Goal: Entertainment & Leisure: Consume media (video, audio)

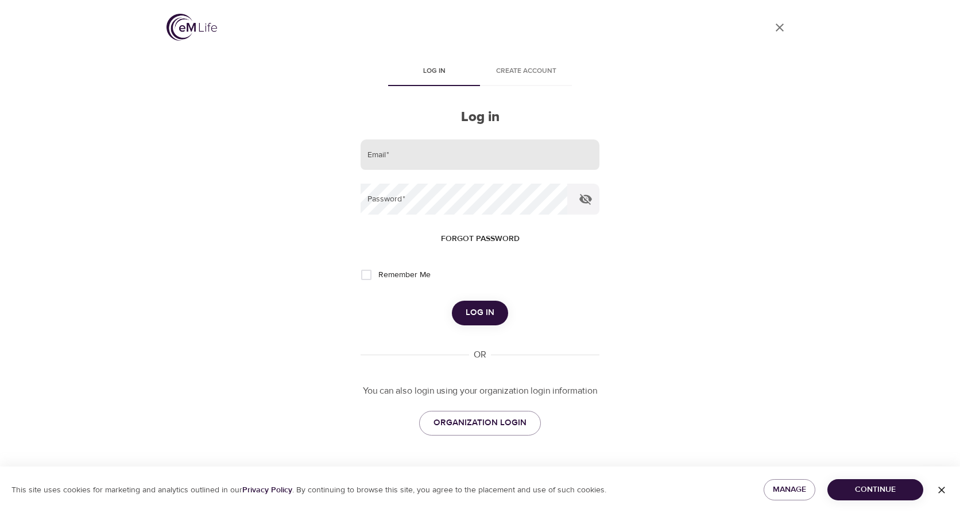
click at [423, 154] on input "email" at bounding box center [480, 155] width 239 height 31
type input "[EMAIL_ADDRESS][DOMAIN_NAME]"
click at [452, 301] on button "Log in" at bounding box center [480, 313] width 56 height 24
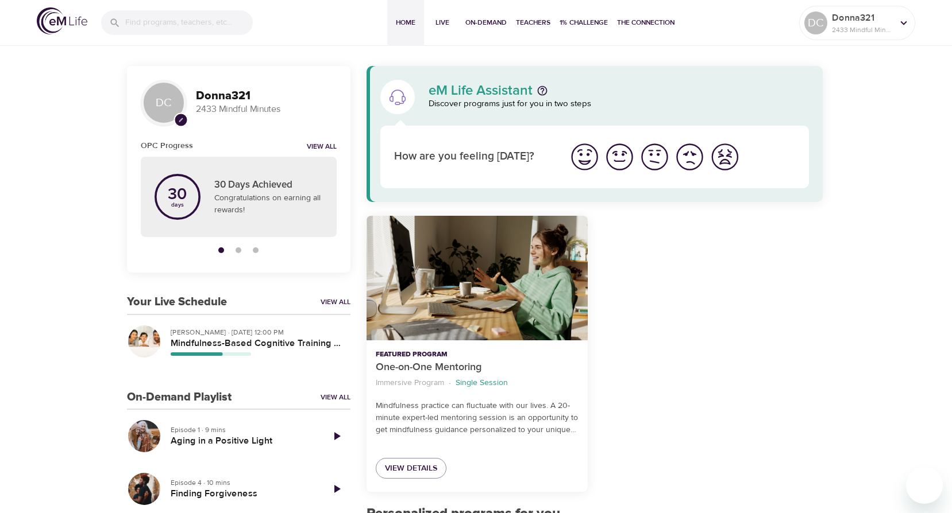
click at [329, 297] on div "Your Live Schedule View All" at bounding box center [238, 302] width 223 height 13
click at [327, 299] on link "View All" at bounding box center [335, 303] width 30 height 10
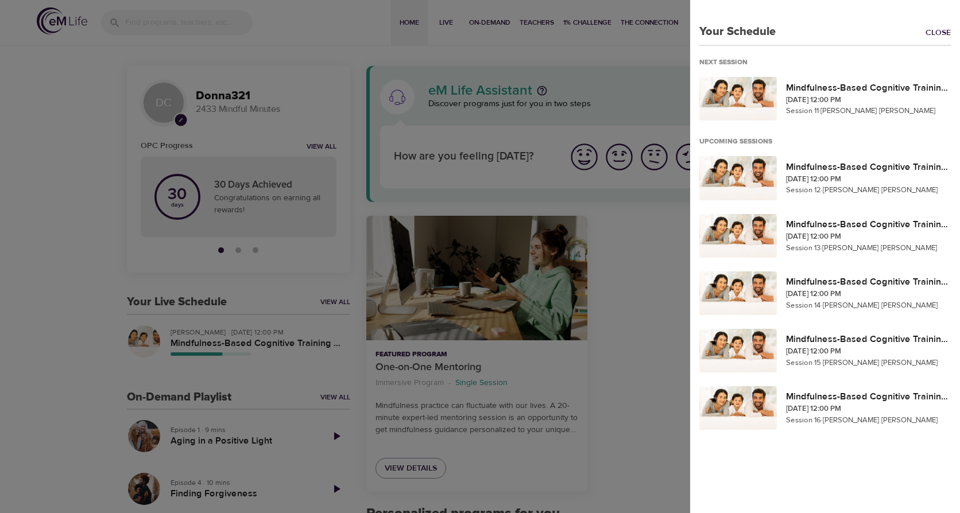
click at [307, 47] on div at bounding box center [480, 256] width 960 height 513
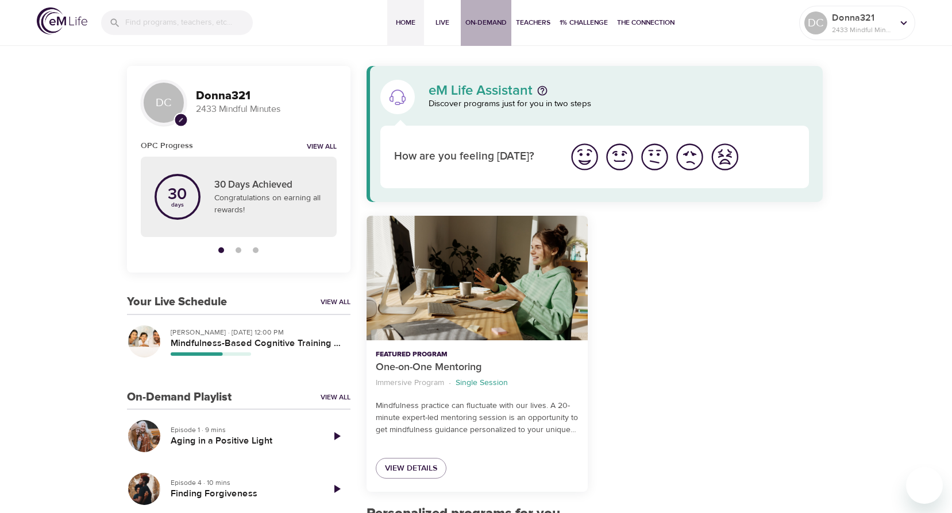
click at [489, 19] on span "On-Demand" at bounding box center [485, 23] width 41 height 12
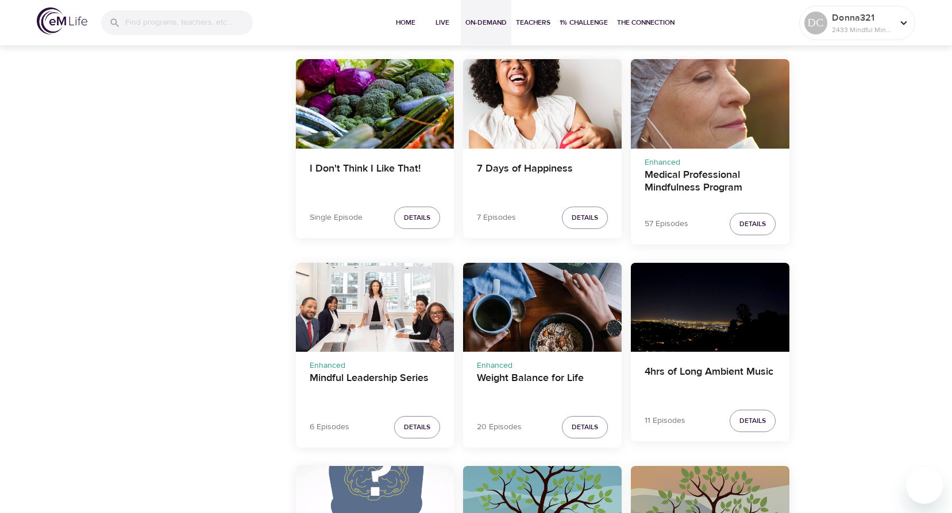
scroll to position [1723, 0]
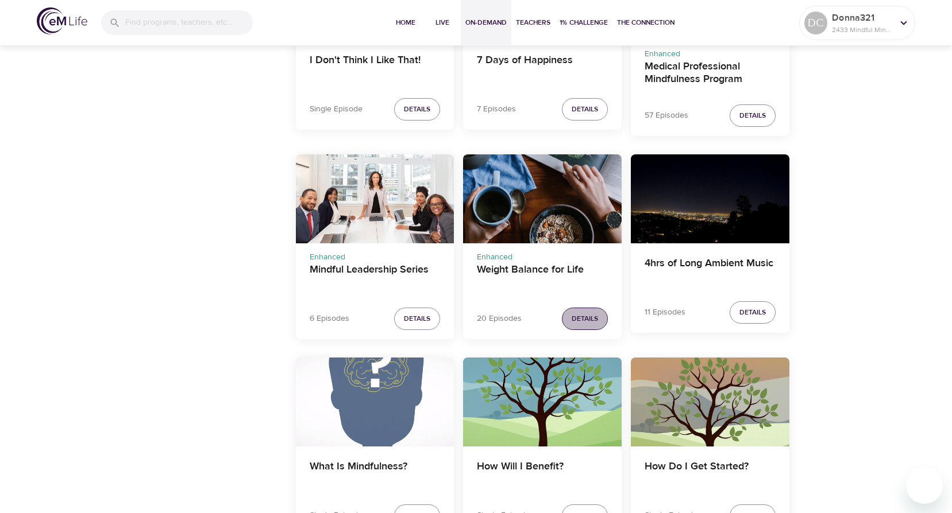
click at [578, 316] on span "Details" at bounding box center [584, 319] width 26 height 12
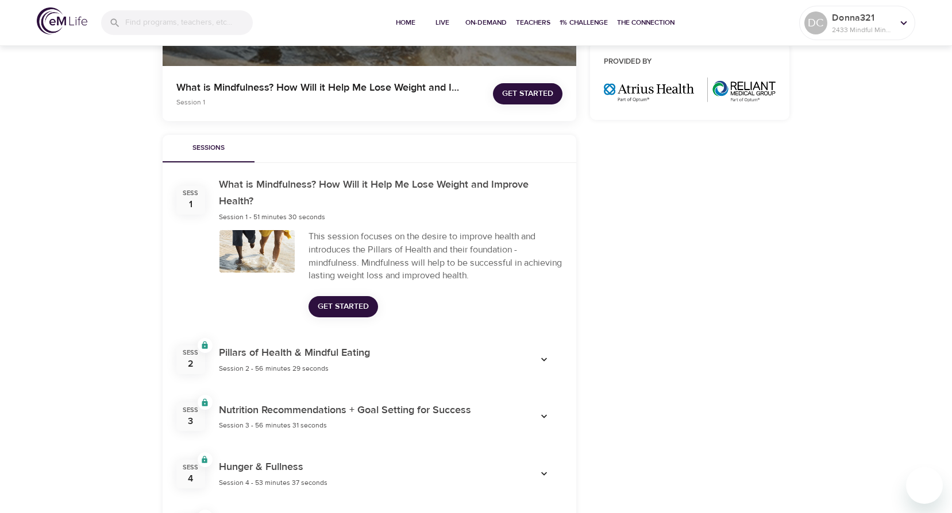
scroll to position [297, 0]
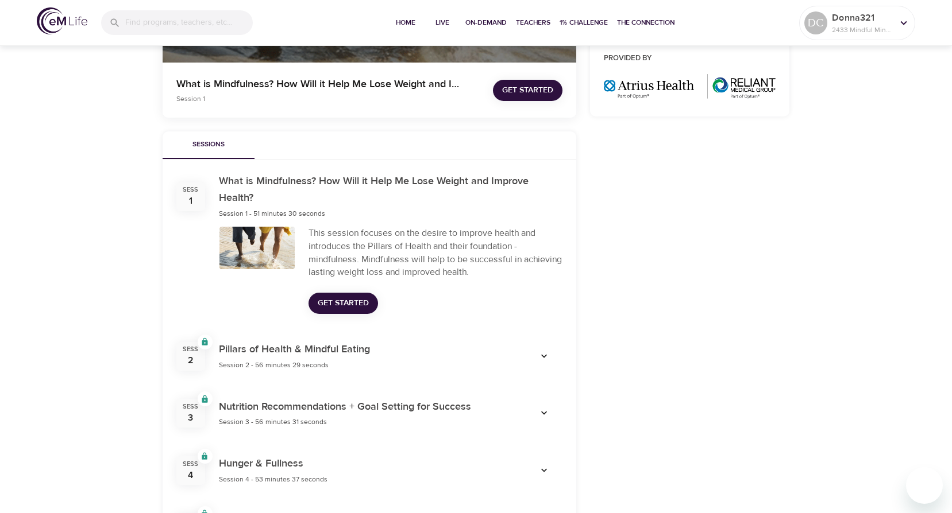
click at [546, 354] on icon "button" at bounding box center [543, 356] width 11 height 11
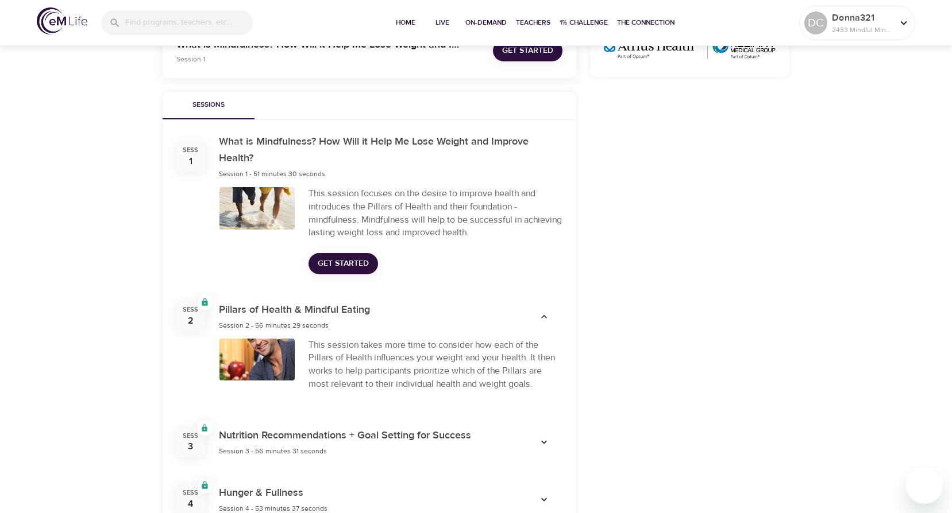
scroll to position [469, 0]
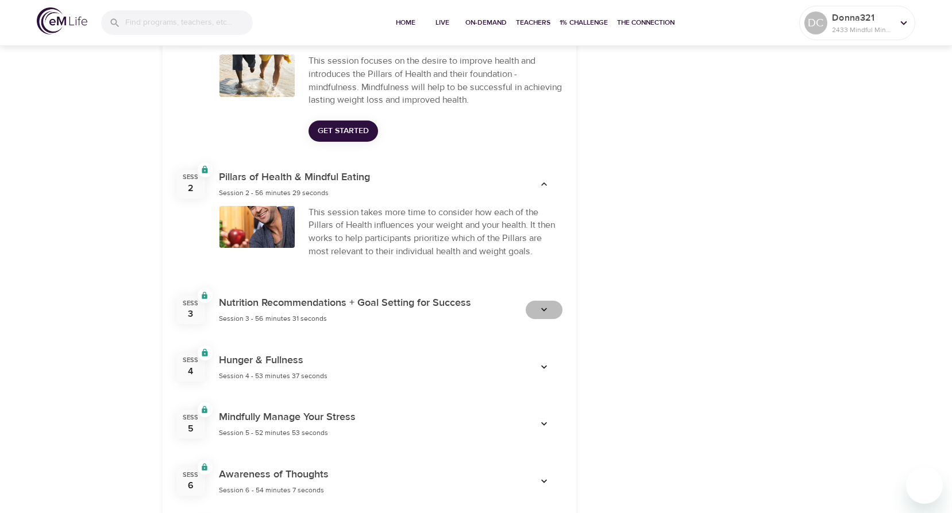
click at [542, 310] on icon "button" at bounding box center [544, 309] width 6 height 3
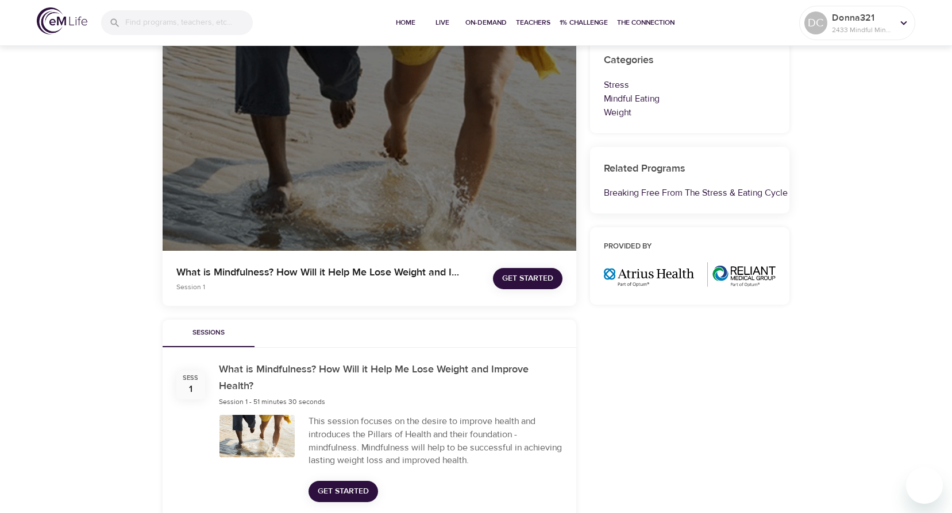
scroll to position [115, 0]
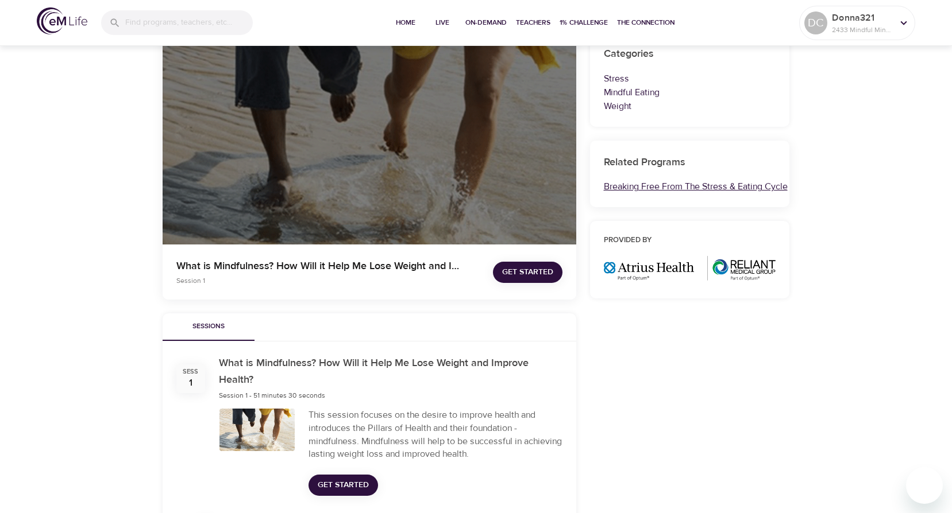
click at [664, 186] on link "Breaking Free From The Stress & Eating Cycle" at bounding box center [696, 186] width 184 height 11
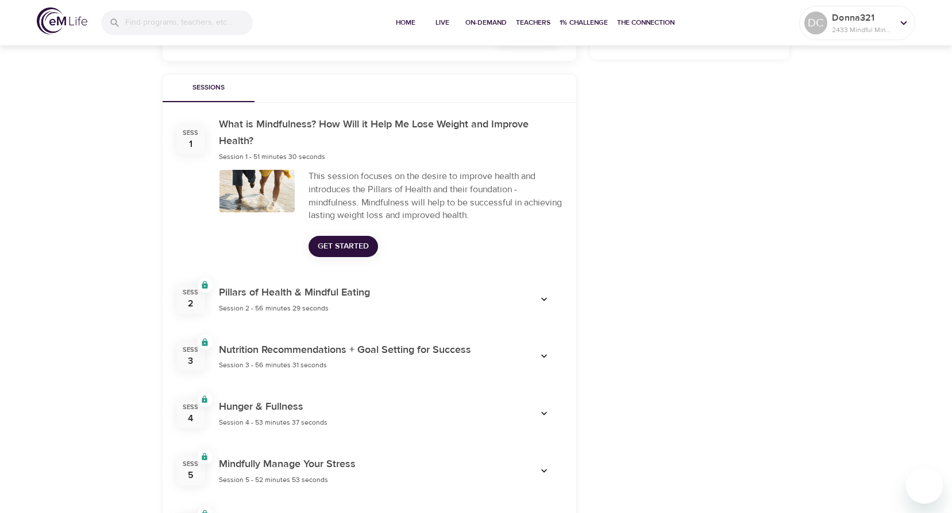
scroll to position [412, 0]
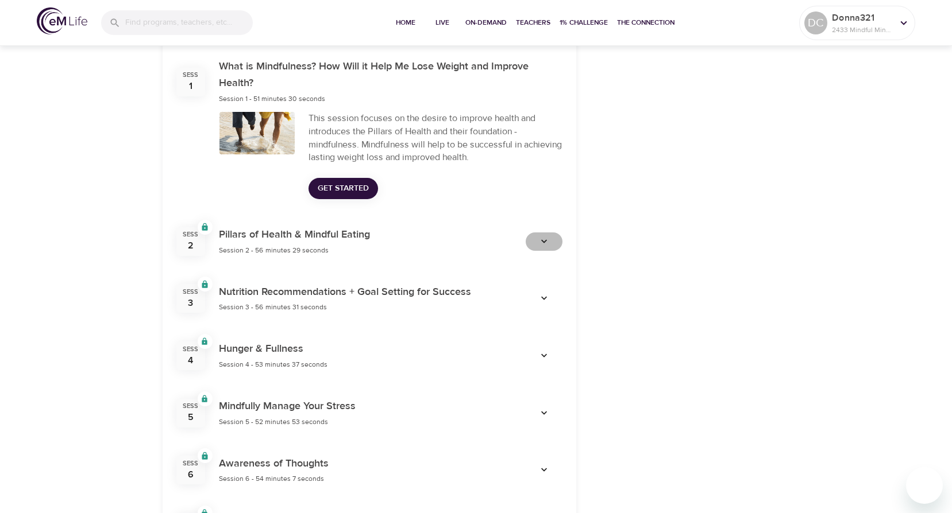
click at [546, 245] on icon "button" at bounding box center [543, 241] width 11 height 11
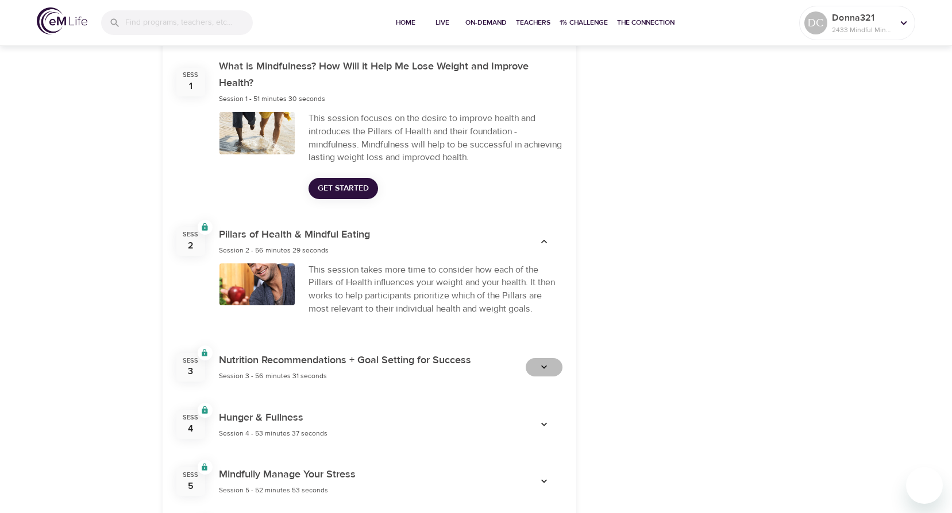
click at [546, 368] on icon "button" at bounding box center [543, 367] width 11 height 11
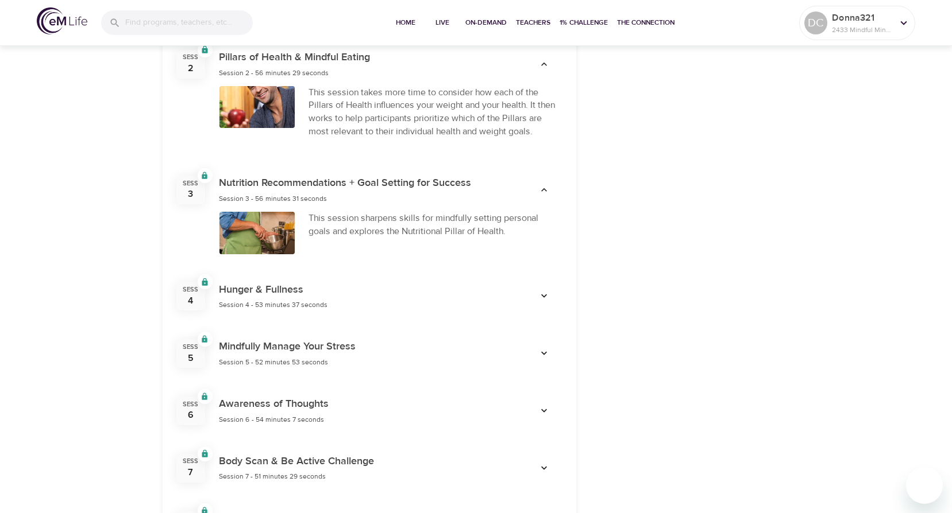
scroll to position [642, 0]
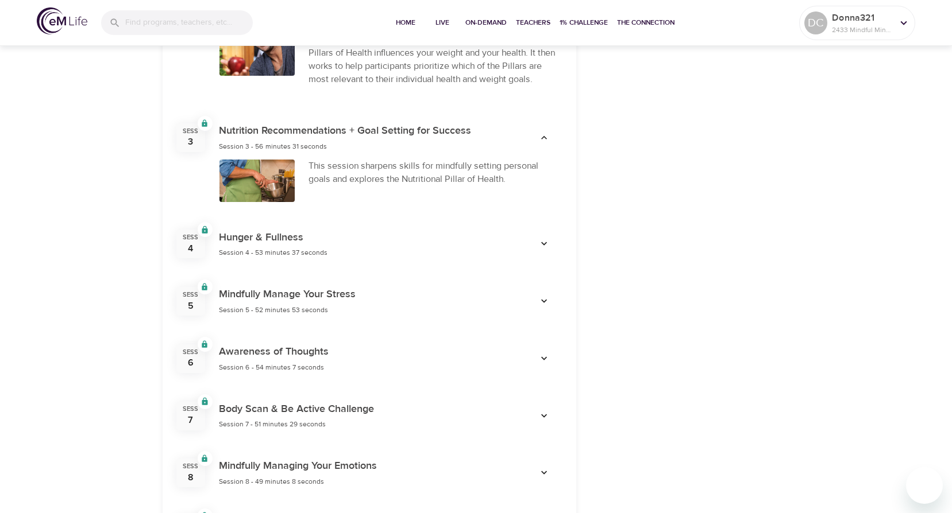
click at [546, 244] on icon "button" at bounding box center [543, 243] width 11 height 11
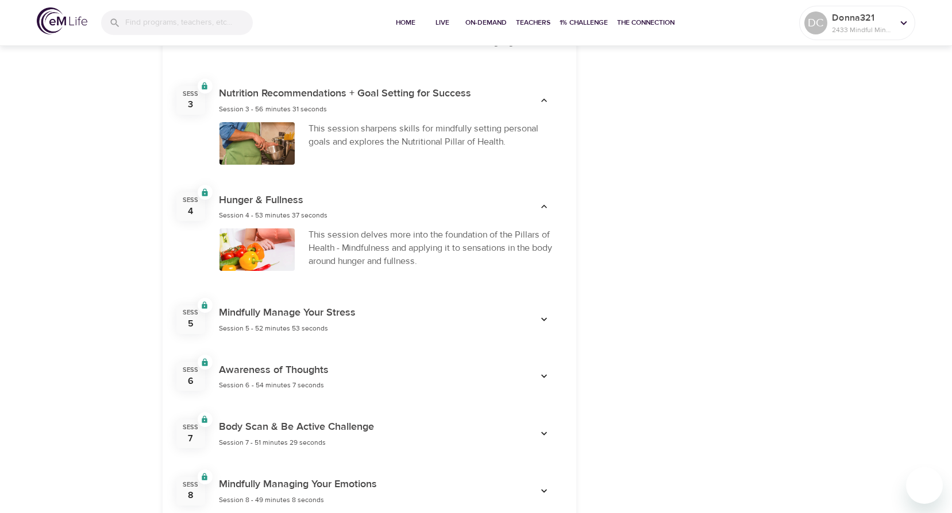
scroll to position [699, 0]
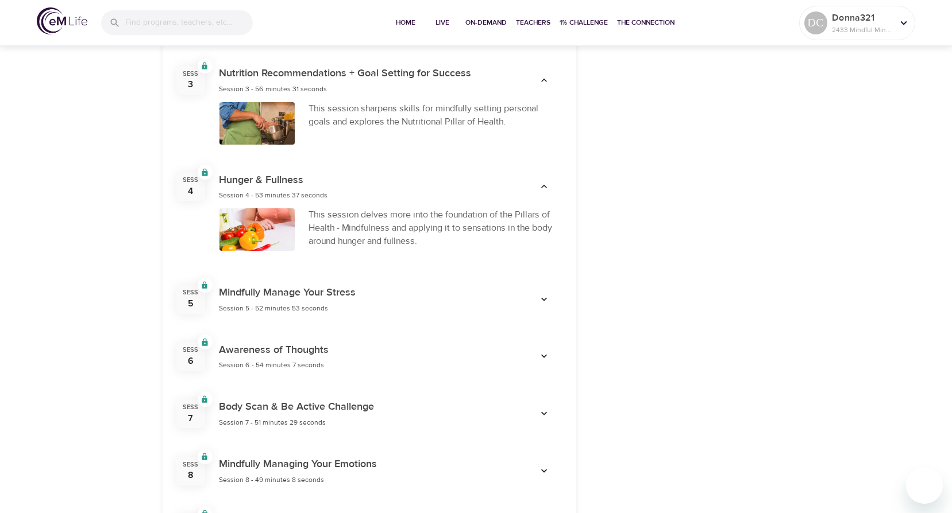
click at [544, 299] on icon "button" at bounding box center [543, 299] width 11 height 11
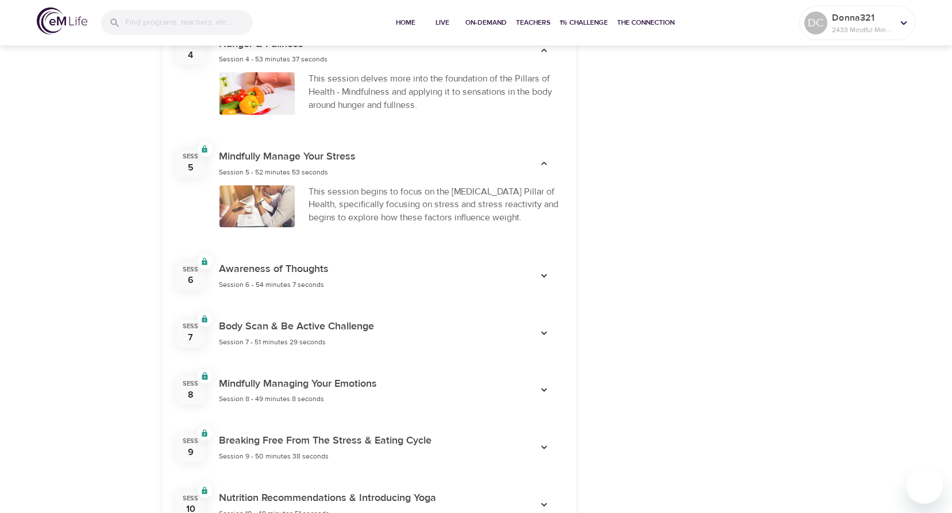
scroll to position [871, 0]
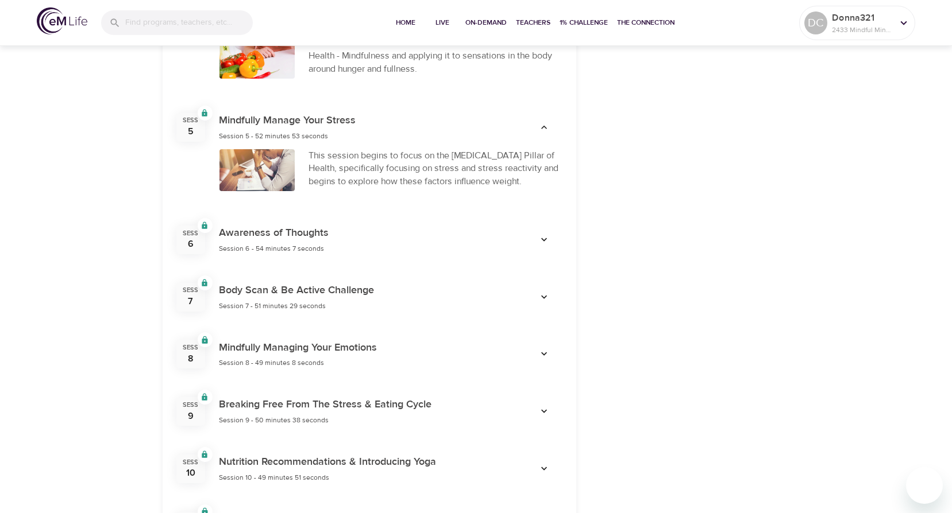
click at [547, 242] on icon "button" at bounding box center [543, 239] width 11 height 11
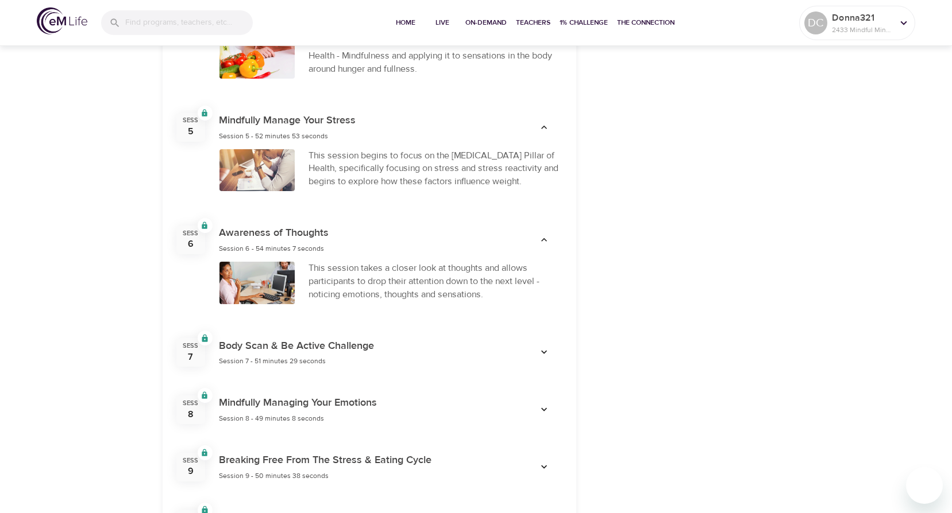
click at [548, 352] on icon "button" at bounding box center [543, 352] width 11 height 11
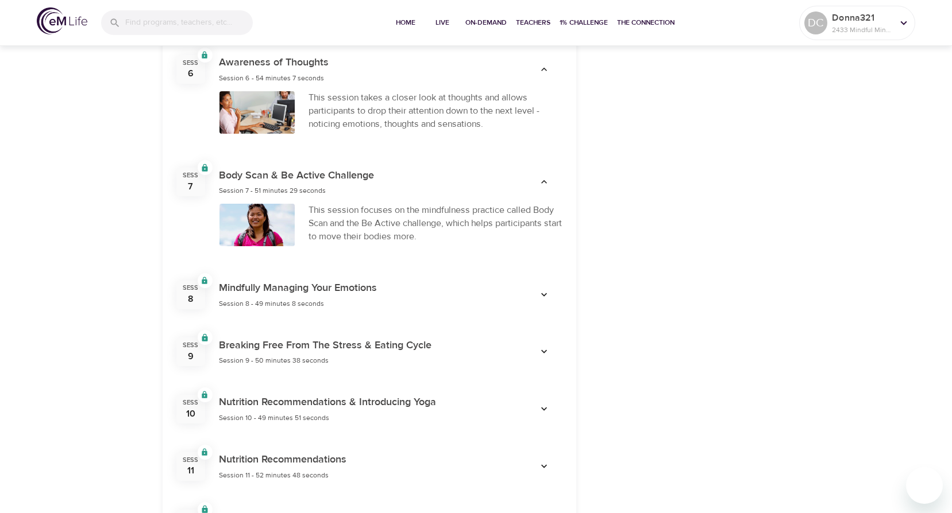
scroll to position [1044, 0]
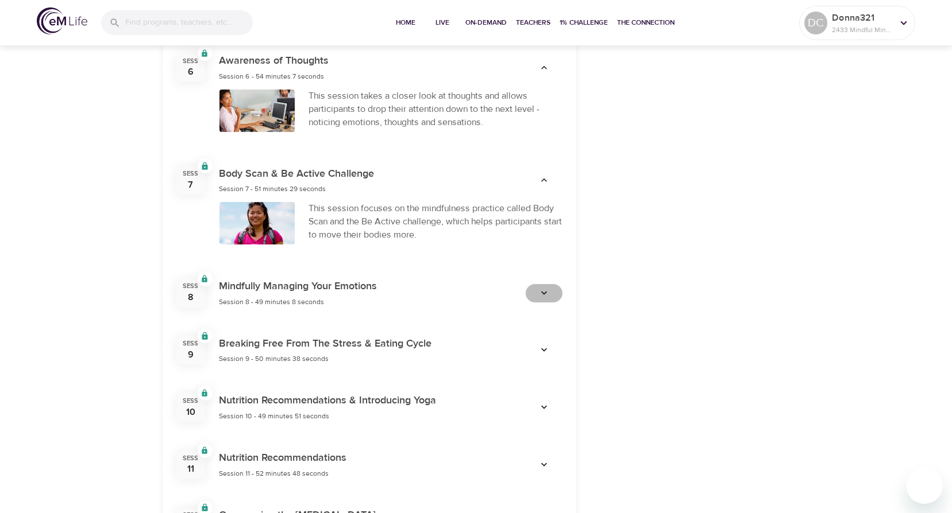
click at [544, 293] on icon "button" at bounding box center [543, 293] width 11 height 11
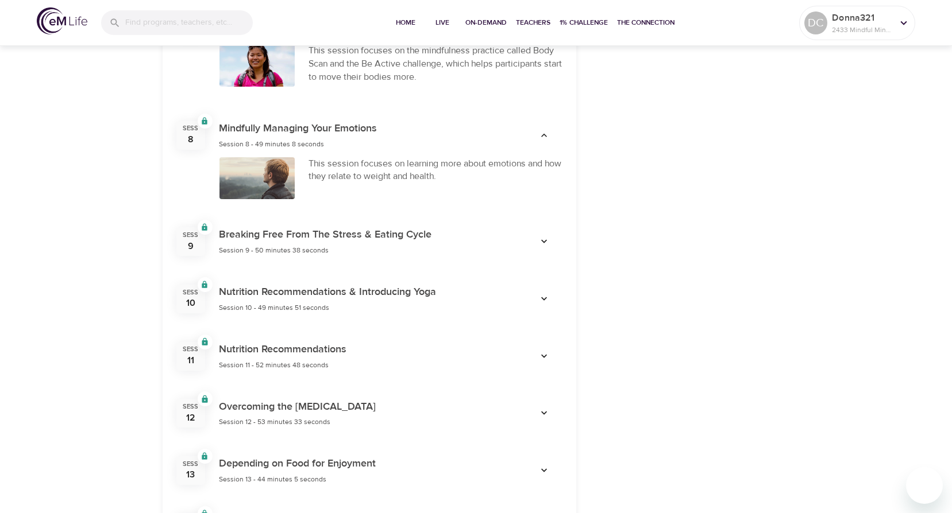
scroll to position [1216, 0]
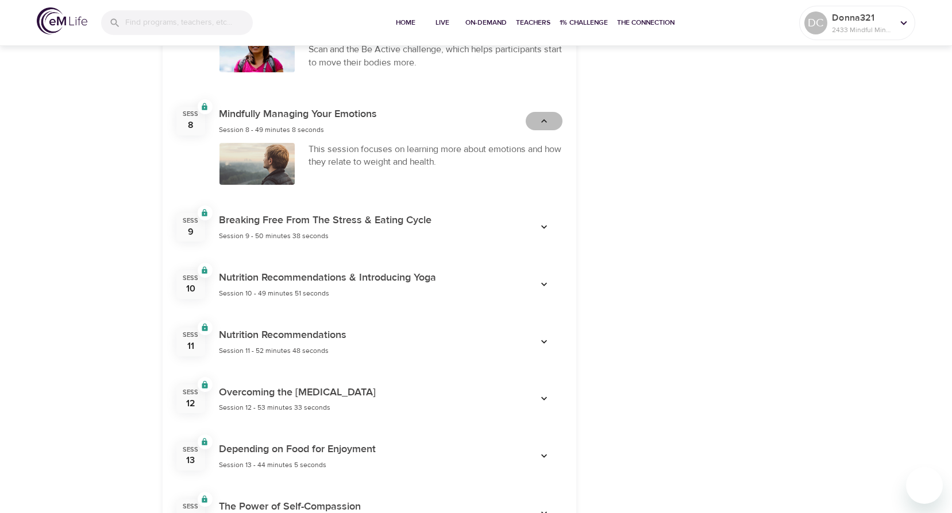
click at [543, 117] on icon "button" at bounding box center [543, 120] width 11 height 11
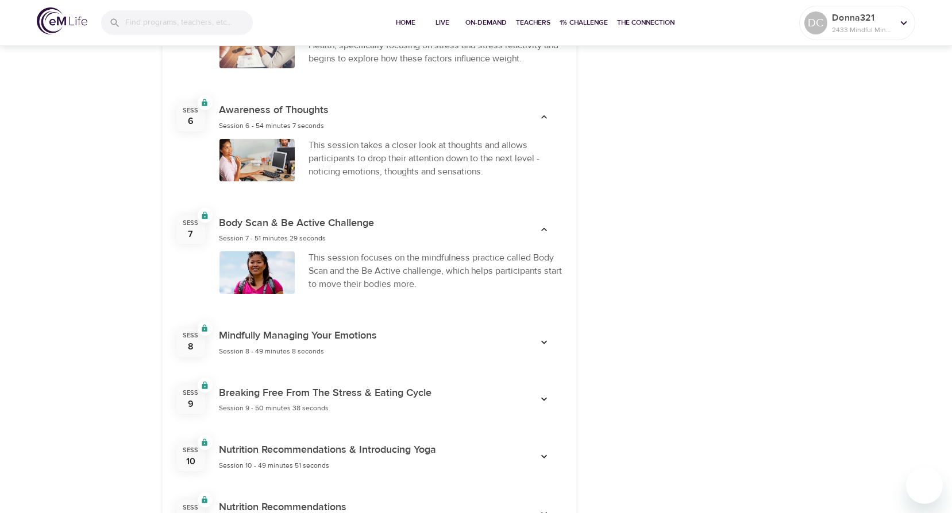
scroll to position [986, 0]
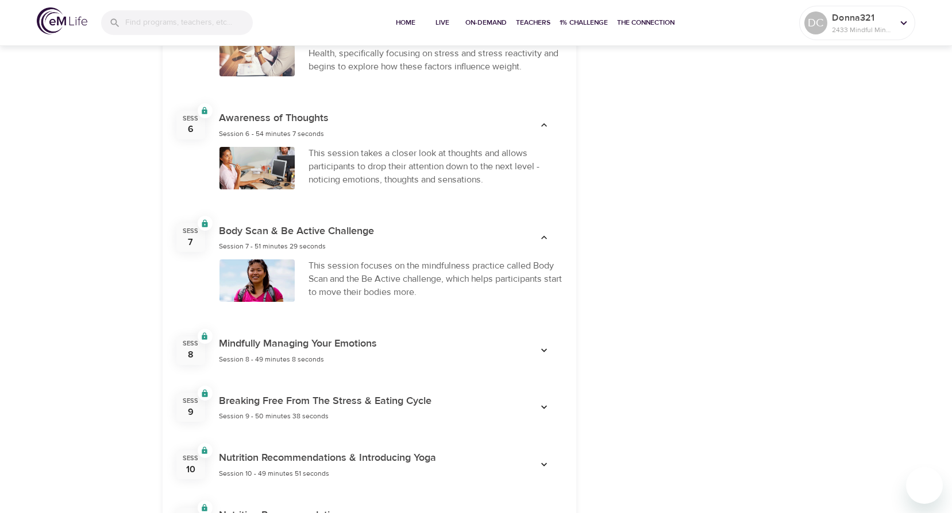
click at [542, 237] on icon "button" at bounding box center [543, 237] width 11 height 11
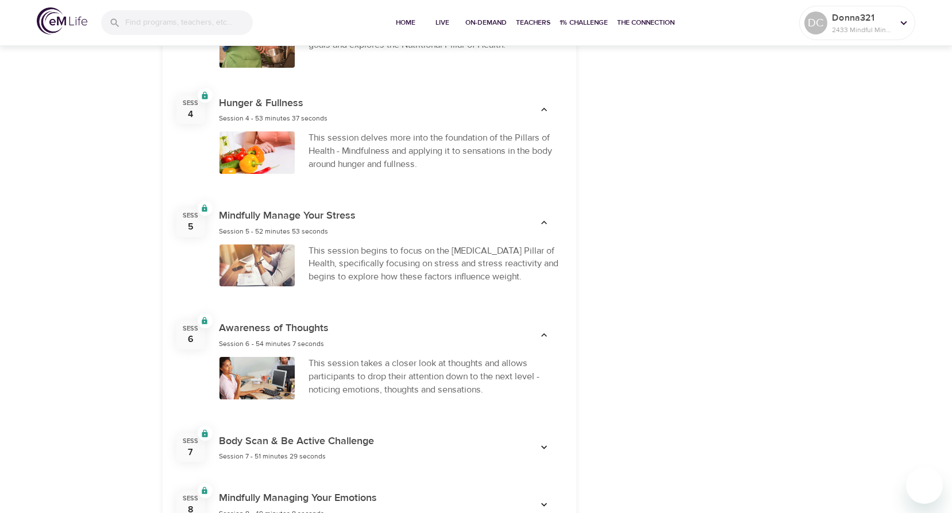
scroll to position [756, 0]
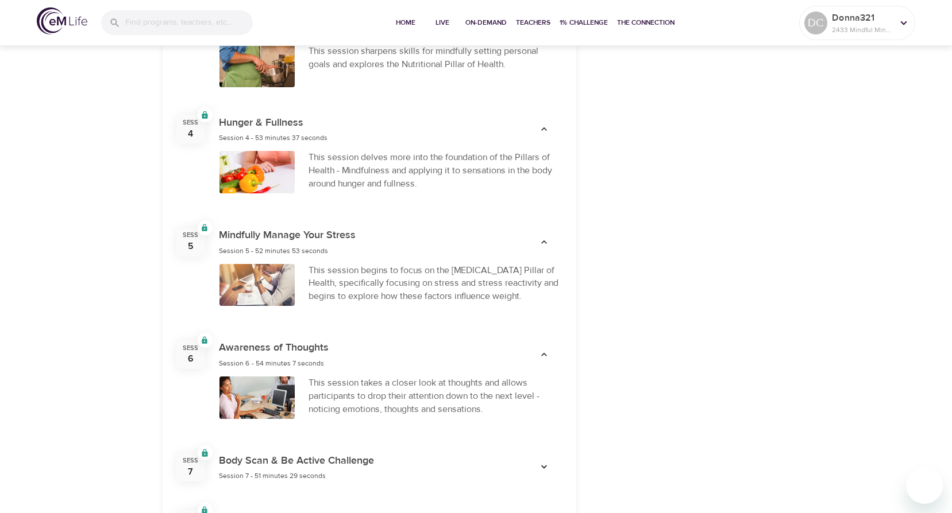
click at [547, 357] on icon "button" at bounding box center [543, 354] width 11 height 11
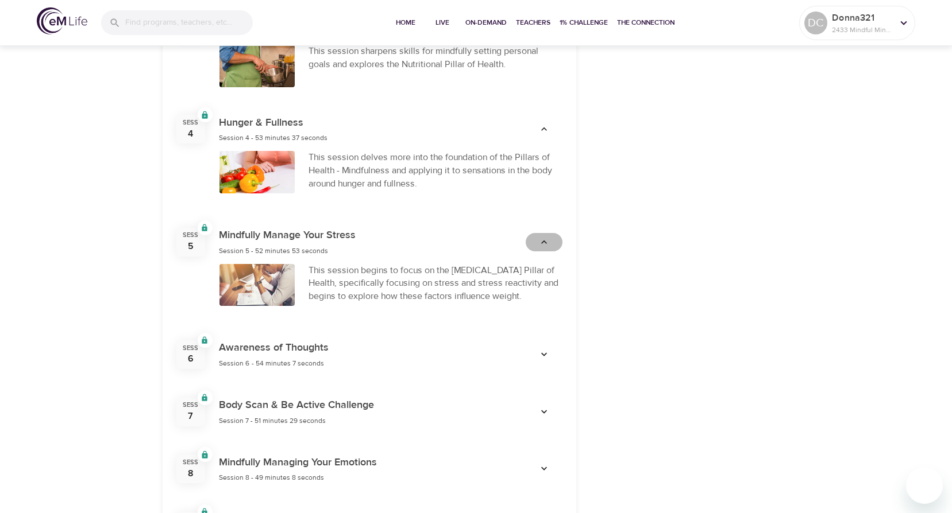
click at [546, 237] on icon "button" at bounding box center [543, 242] width 11 height 11
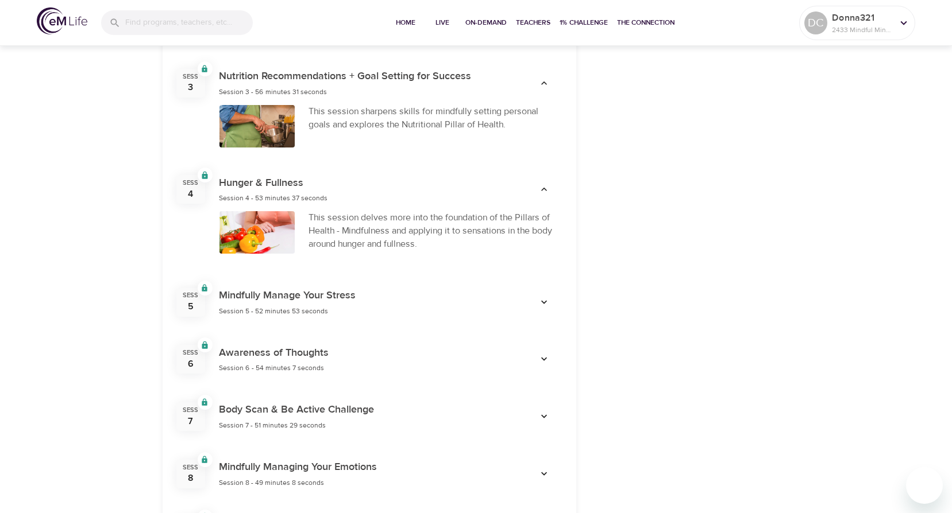
scroll to position [642, 0]
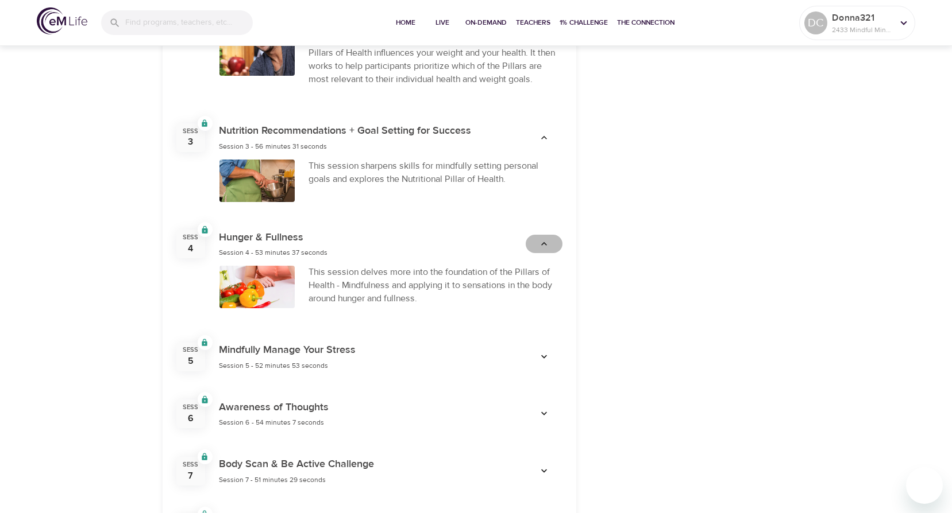
click at [545, 252] on button "button" at bounding box center [544, 244] width 37 height 18
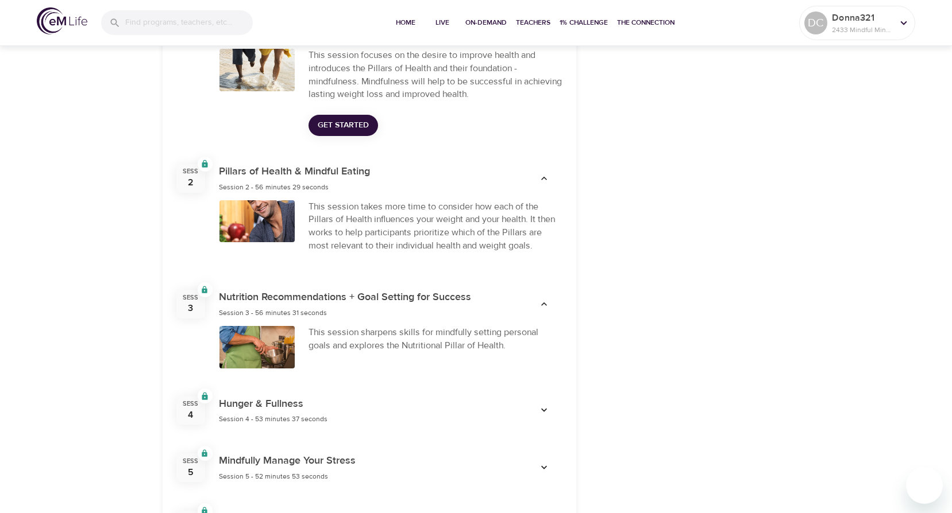
scroll to position [469, 0]
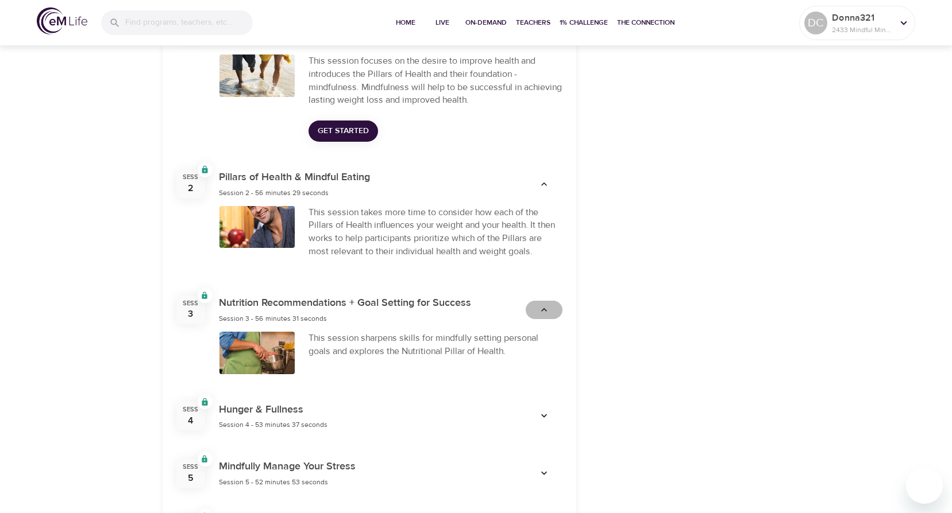
click at [542, 311] on icon "button" at bounding box center [544, 309] width 6 height 3
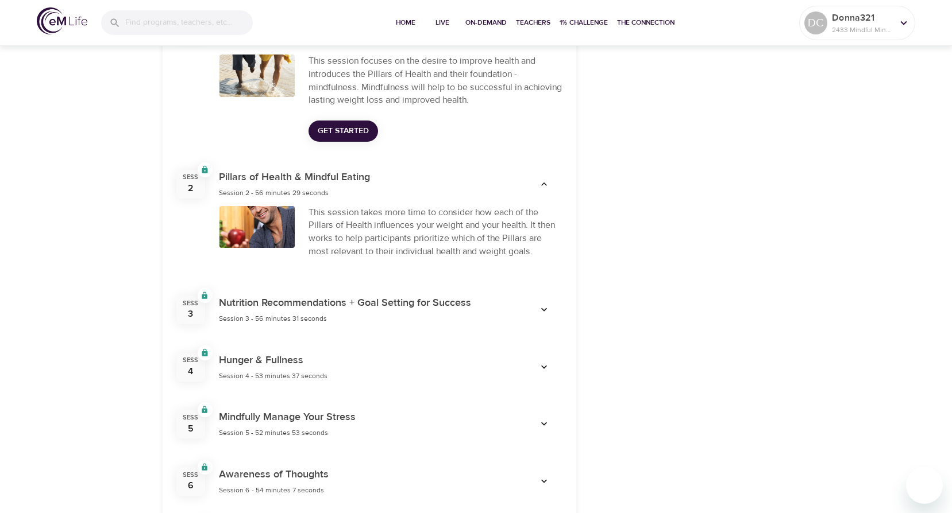
click at [544, 186] on icon "button" at bounding box center [543, 184] width 11 height 11
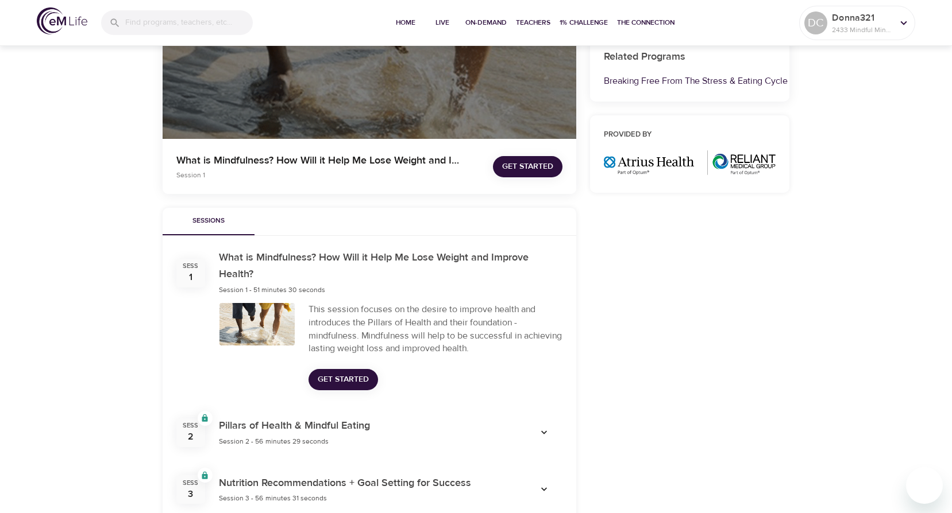
scroll to position [230, 0]
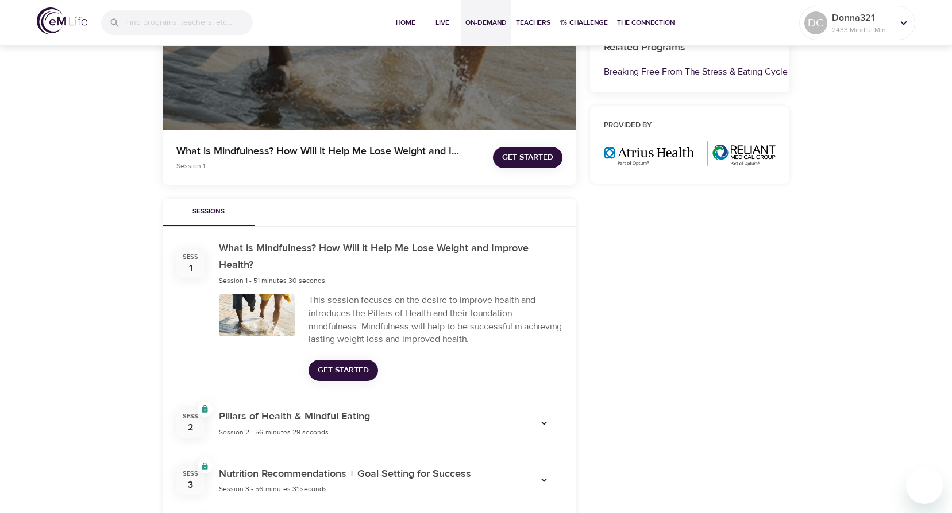
click at [485, 25] on span "On-Demand" at bounding box center [485, 23] width 41 height 12
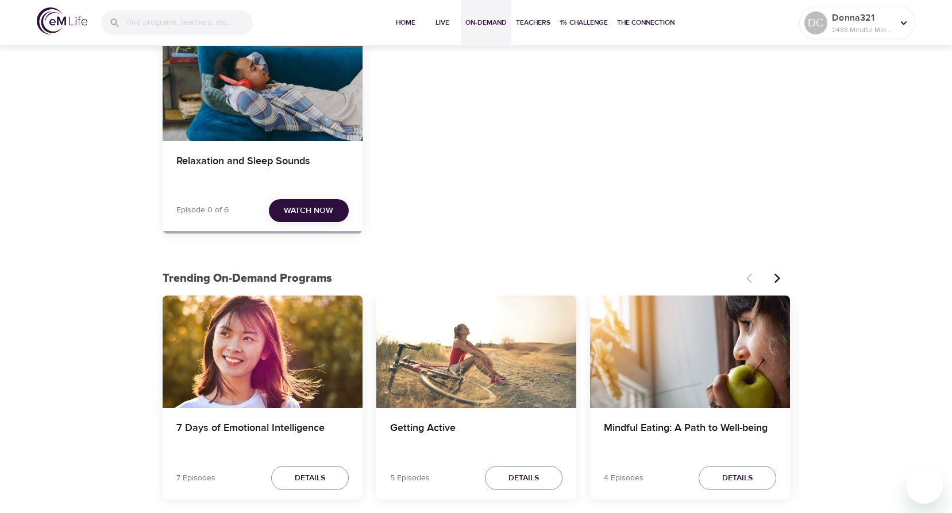
scroll to position [230, 0]
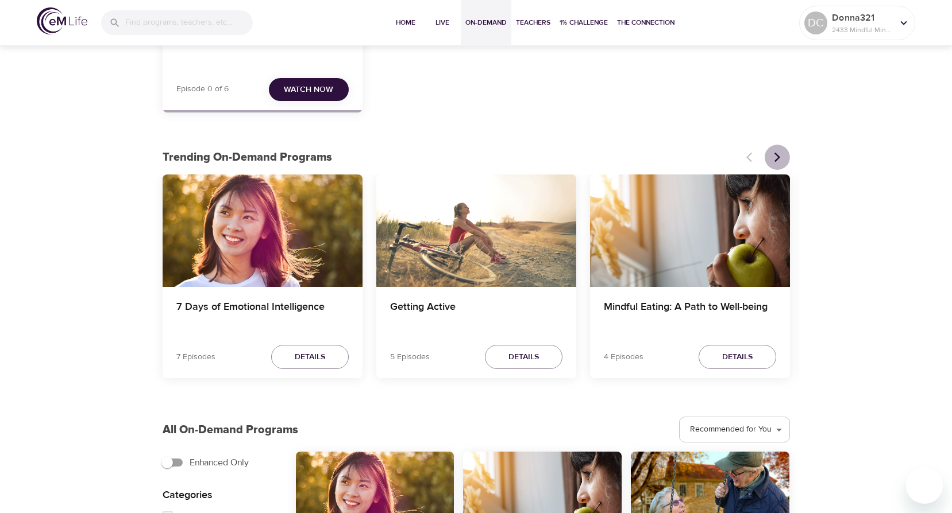
click at [775, 157] on icon "Next items" at bounding box center [776, 157] width 11 height 11
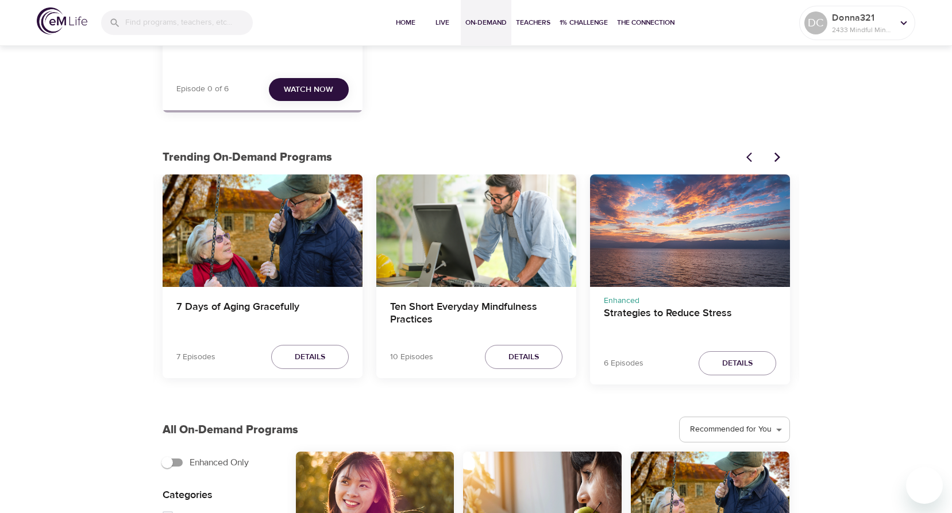
click at [714, 214] on div "Strategies to Reduce Stress" at bounding box center [690, 231] width 200 height 113
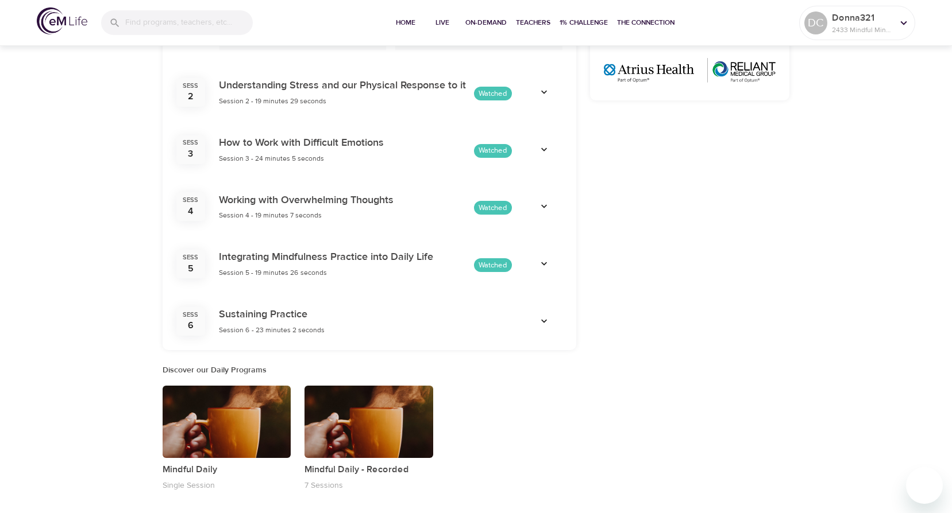
scroll to position [632, 0]
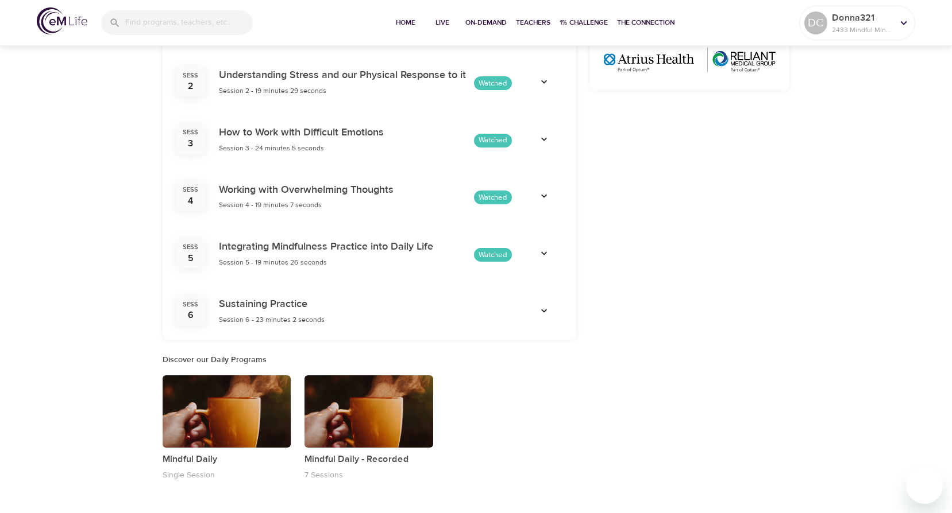
click at [541, 311] on icon "button" at bounding box center [543, 311] width 11 height 11
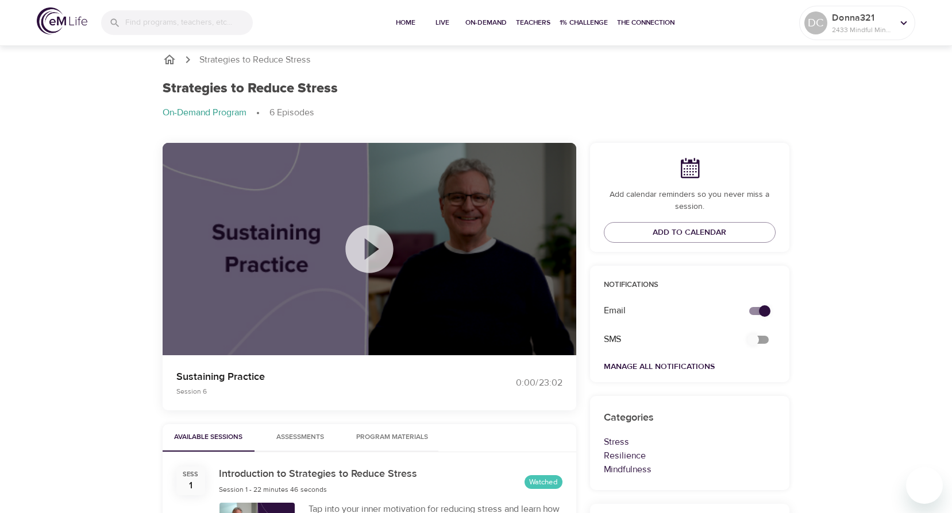
scroll to position [0, 0]
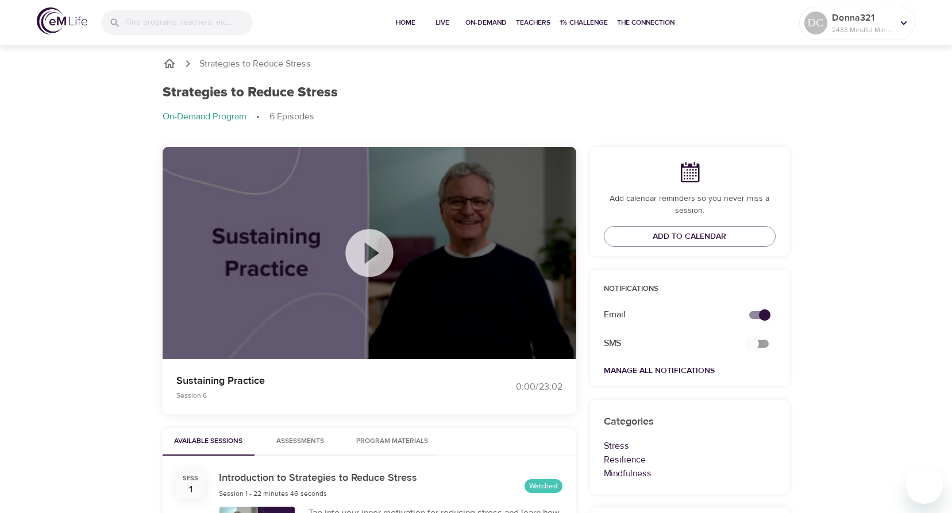
click at [383, 245] on icon at bounding box center [369, 253] width 48 height 48
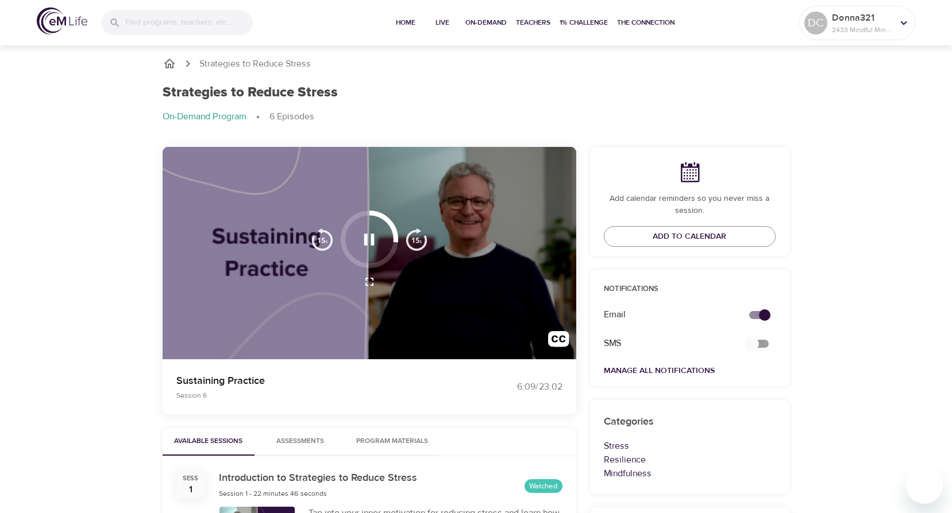
click at [365, 244] on icon "button" at bounding box center [369, 239] width 10 height 11
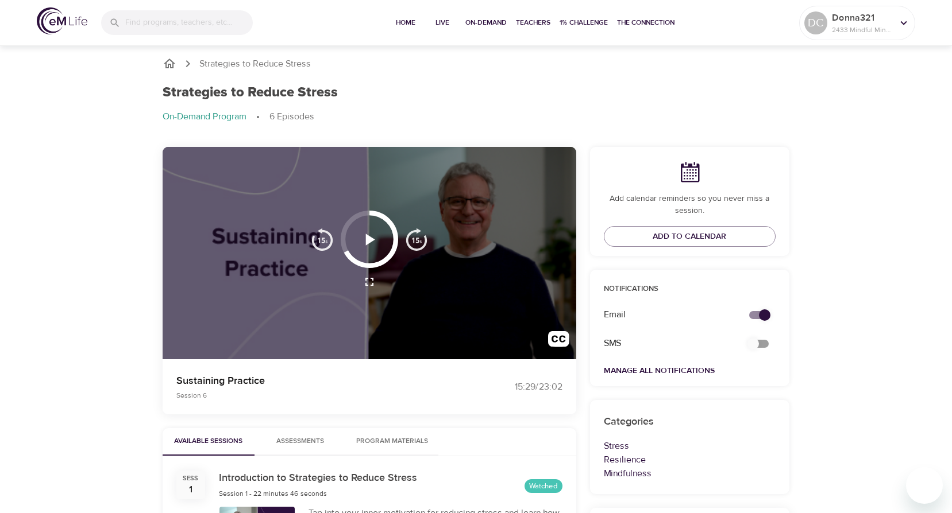
click at [368, 237] on icon "button" at bounding box center [370, 239] width 9 height 11
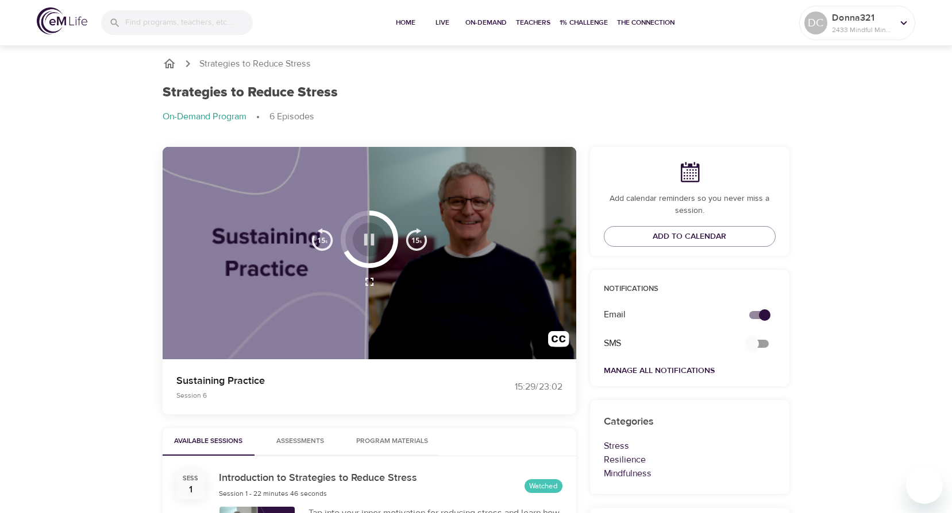
click at [368, 237] on icon "button" at bounding box center [369, 240] width 20 height 20
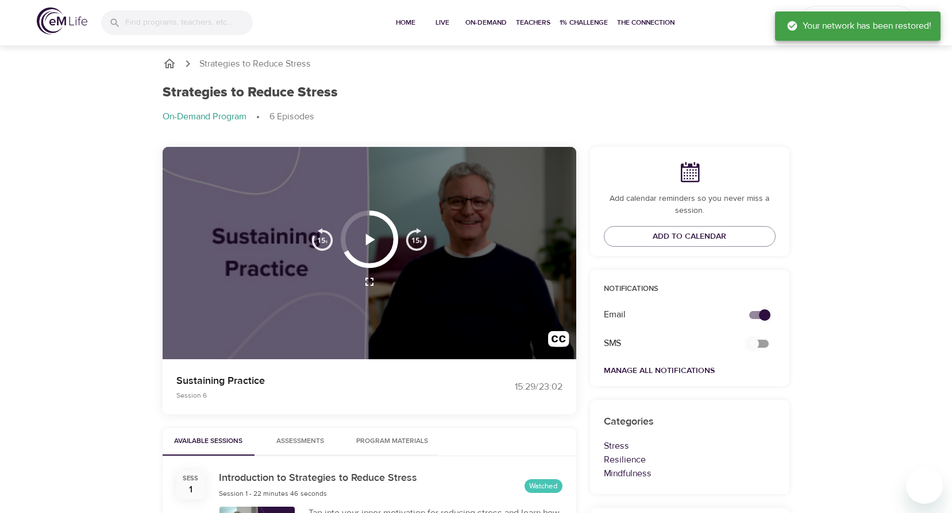
click at [372, 237] on icon "button" at bounding box center [369, 240] width 20 height 20
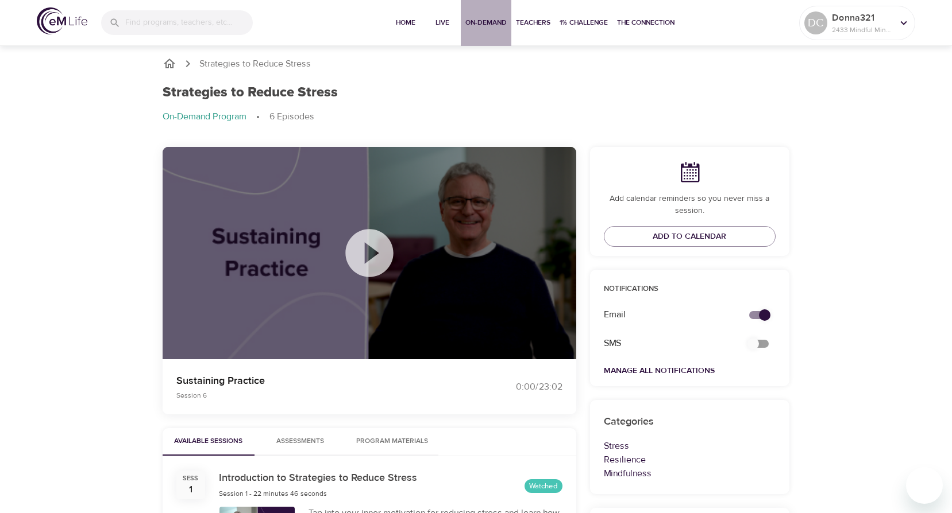
click at [492, 24] on span "On-Demand" at bounding box center [485, 23] width 41 height 12
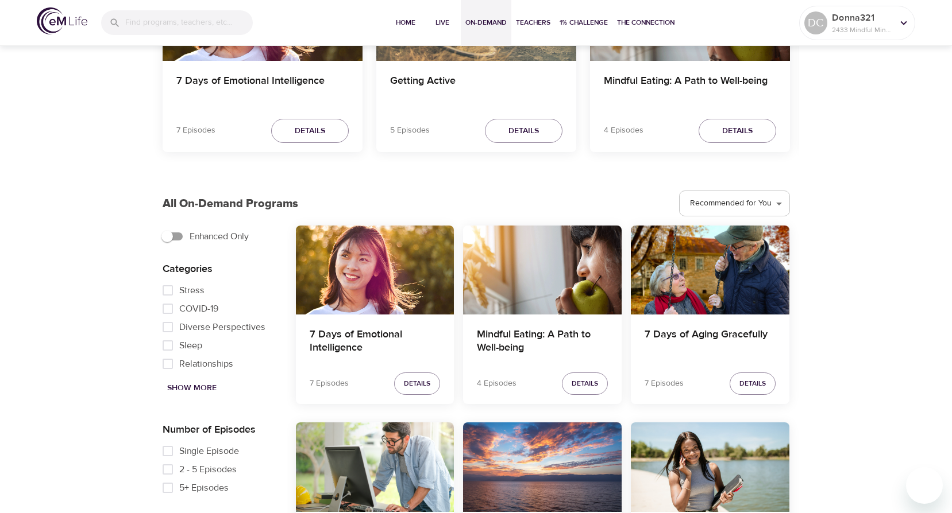
scroll to position [199, 0]
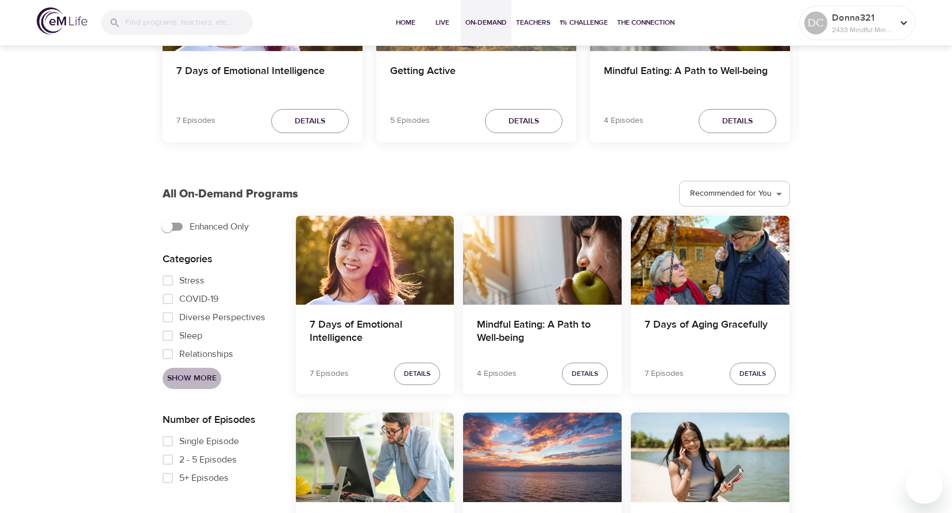
click at [207, 374] on span "Show More" at bounding box center [191, 379] width 49 height 14
click at [170, 300] on input "Addictions" at bounding box center [167, 299] width 23 height 18
checkbox input "true"
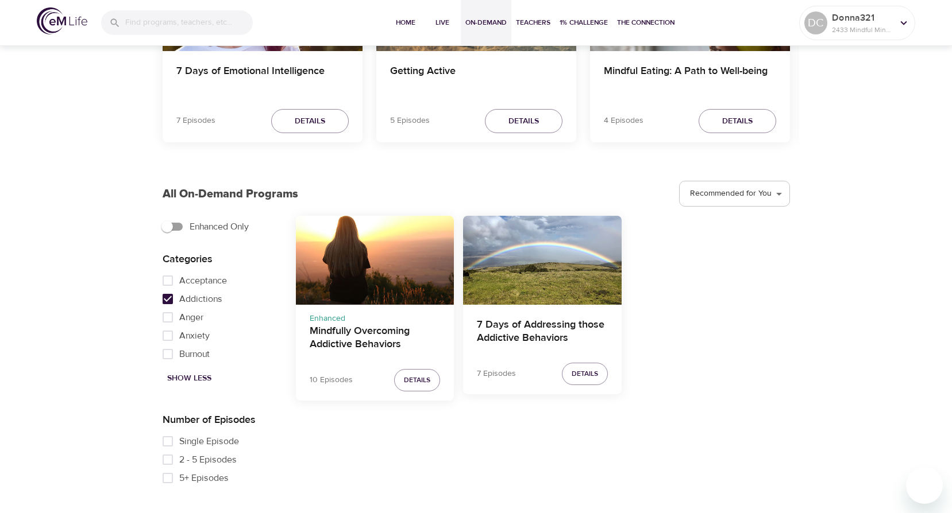
click at [373, 316] on p "Enhanced" at bounding box center [375, 316] width 131 height 17
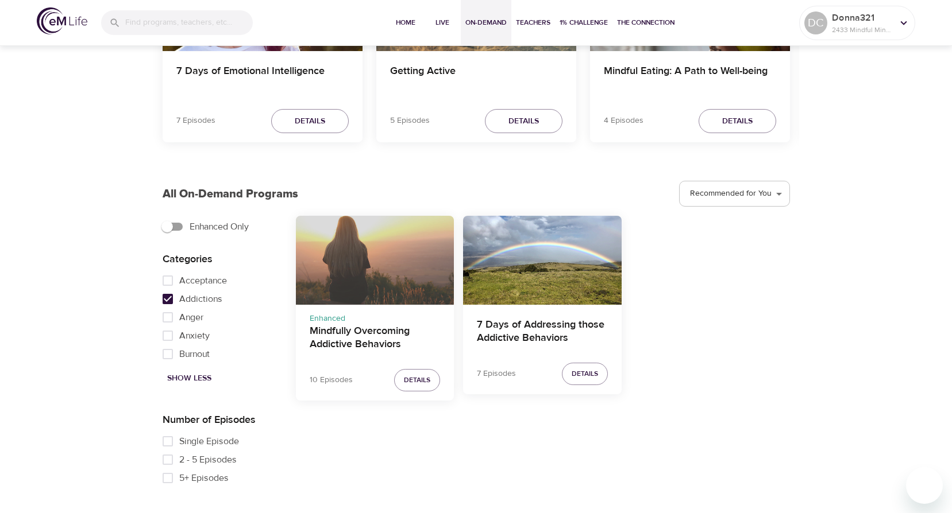
click at [396, 266] on div "Mindfully Overcoming Addictive Behaviors" at bounding box center [375, 260] width 159 height 89
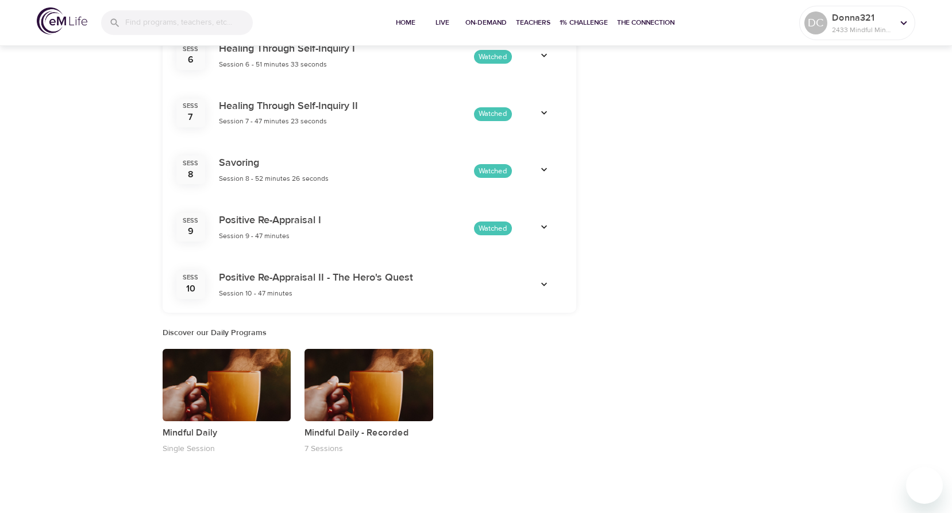
scroll to position [901, 0]
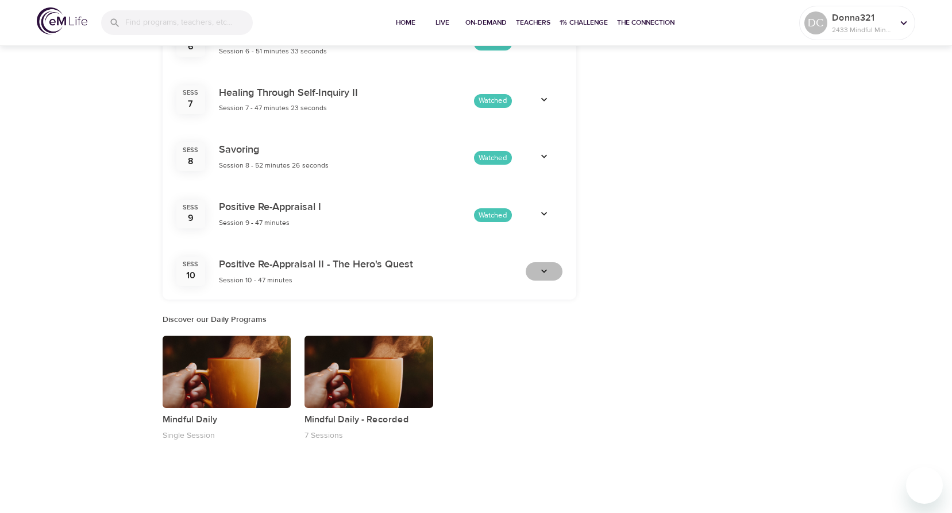
click at [546, 266] on icon "button" at bounding box center [543, 271] width 11 height 11
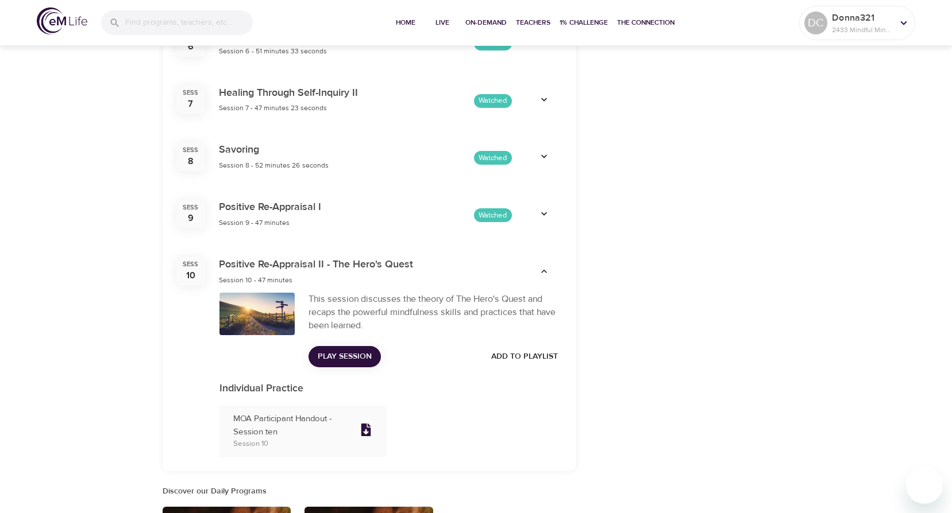
click at [365, 354] on span "Play Session" at bounding box center [345, 357] width 54 height 14
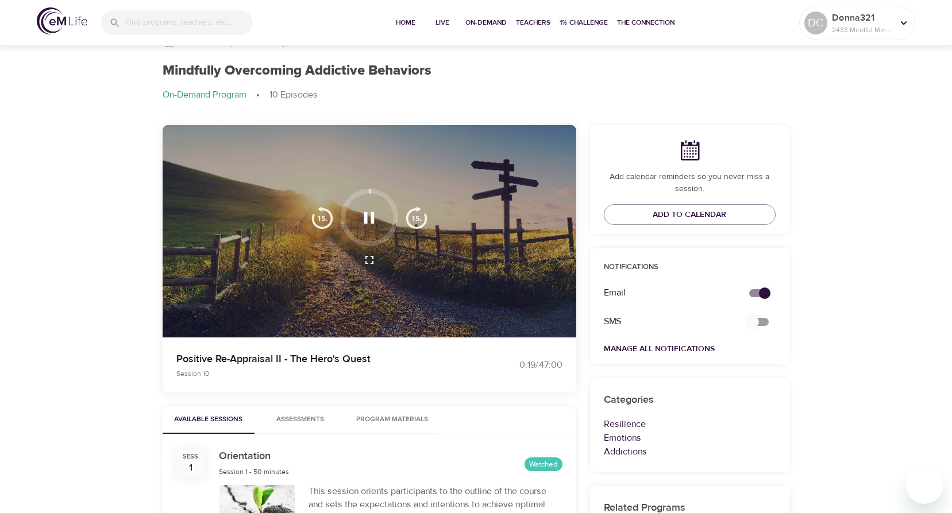
scroll to position [0, 0]
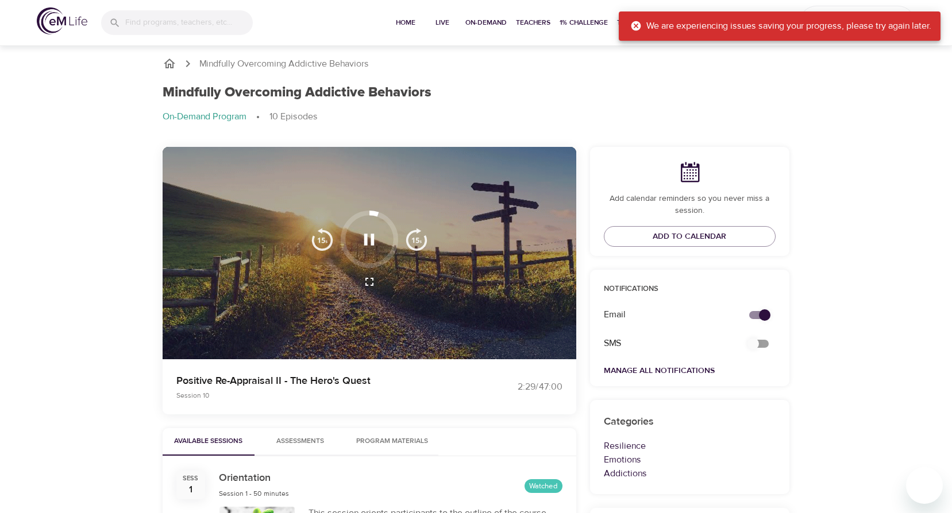
click at [632, 27] on icon at bounding box center [636, 26] width 10 height 10
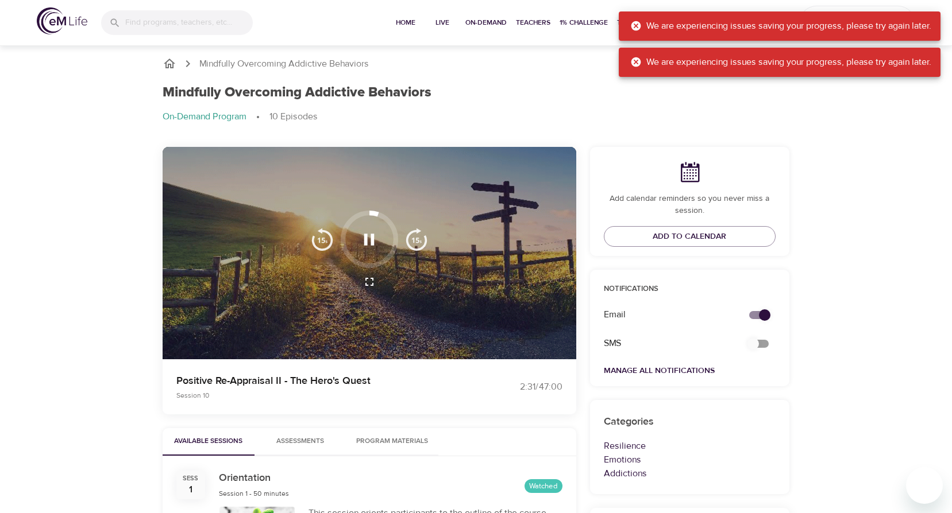
click at [631, 59] on icon at bounding box center [636, 62] width 10 height 10
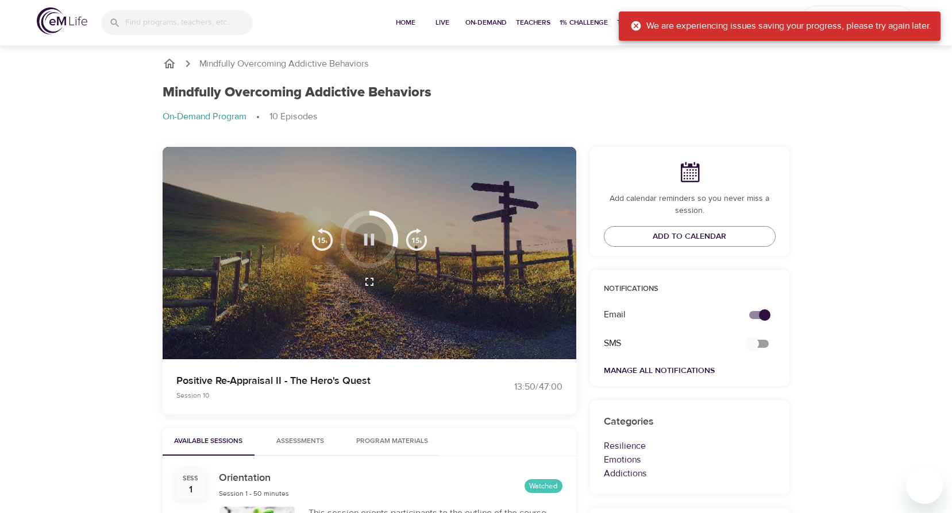
click at [375, 243] on icon "button" at bounding box center [369, 240] width 20 height 20
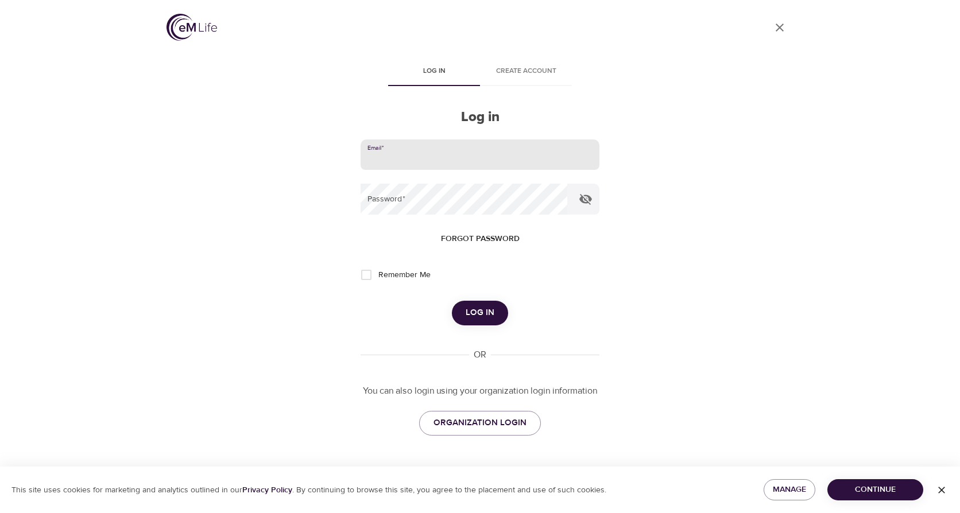
click at [434, 145] on input "email" at bounding box center [480, 155] width 239 height 31
type input "[EMAIL_ADDRESS][DOMAIN_NAME]"
click at [368, 277] on input "Remember Me" at bounding box center [366, 275] width 24 height 24
checkbox input "true"
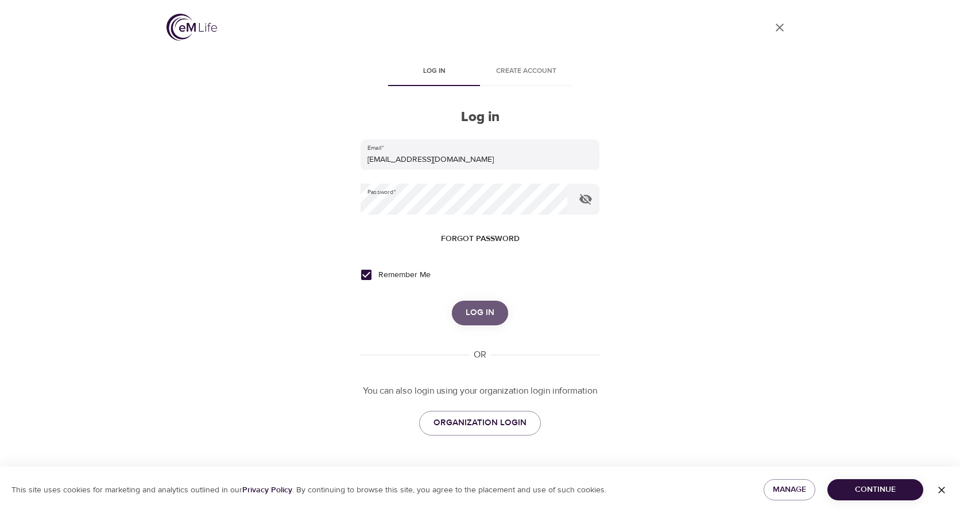
click at [464, 310] on button "Log in" at bounding box center [480, 313] width 56 height 24
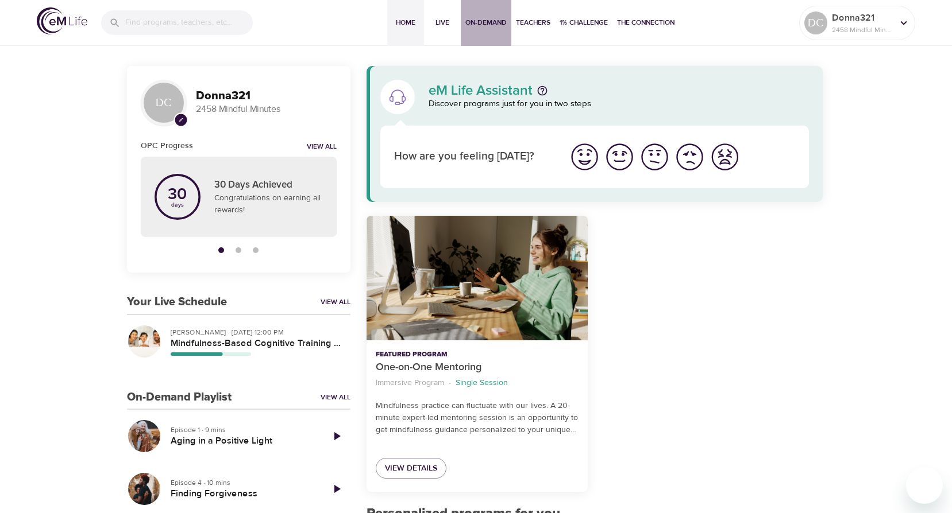
click at [484, 24] on span "On-Demand" at bounding box center [485, 23] width 41 height 12
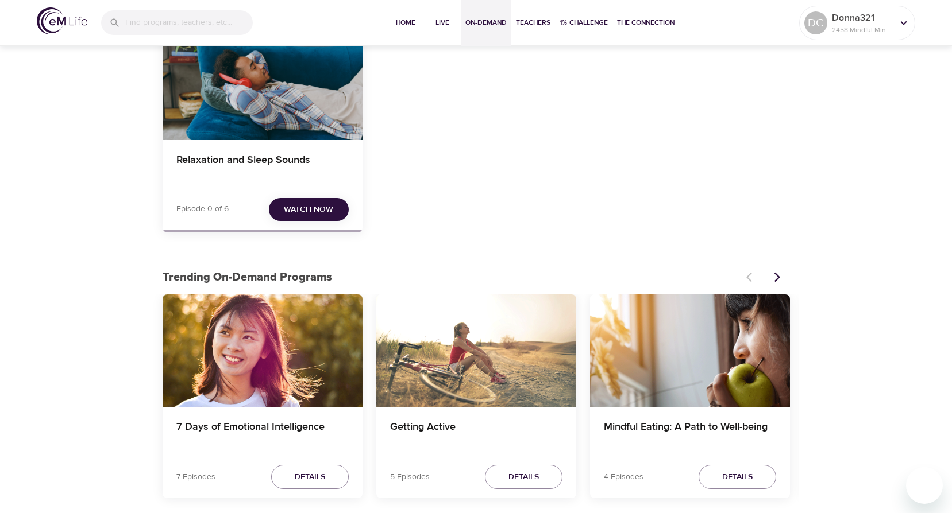
scroll to position [172, 0]
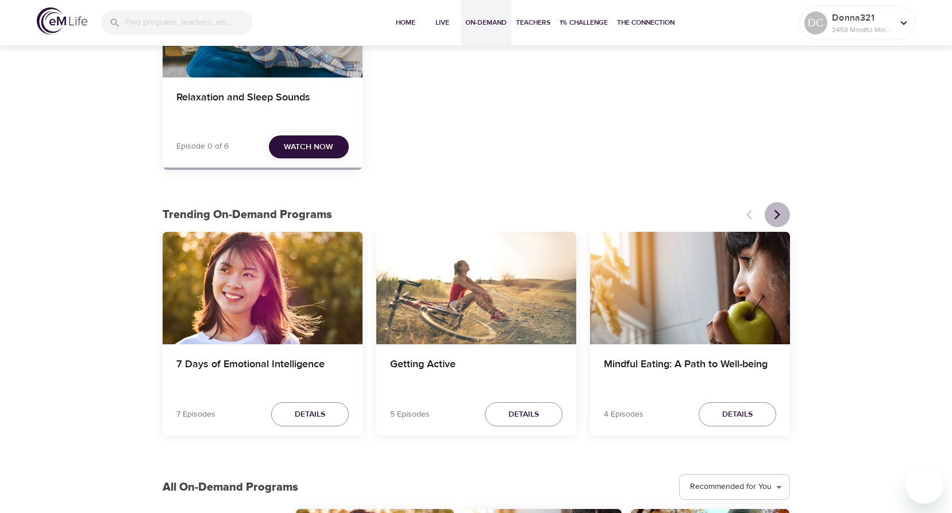
click at [778, 214] on icon "Next items" at bounding box center [777, 215] width 6 height 10
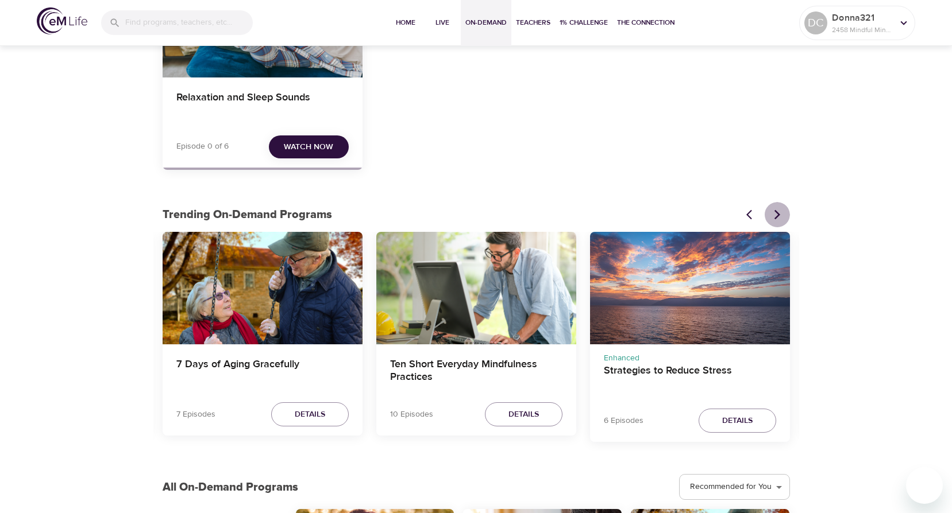
click at [778, 214] on icon "Next items" at bounding box center [777, 215] width 6 height 10
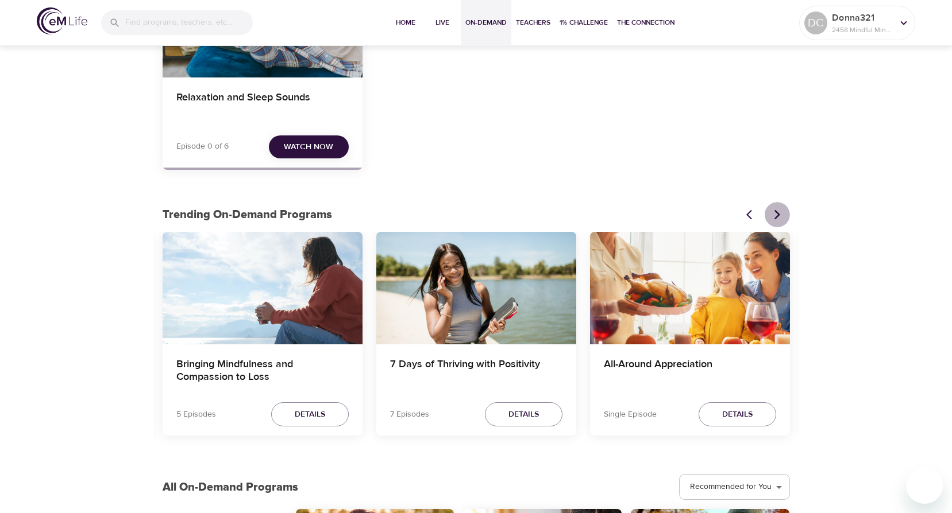
click at [778, 214] on icon "Next items" at bounding box center [777, 215] width 6 height 10
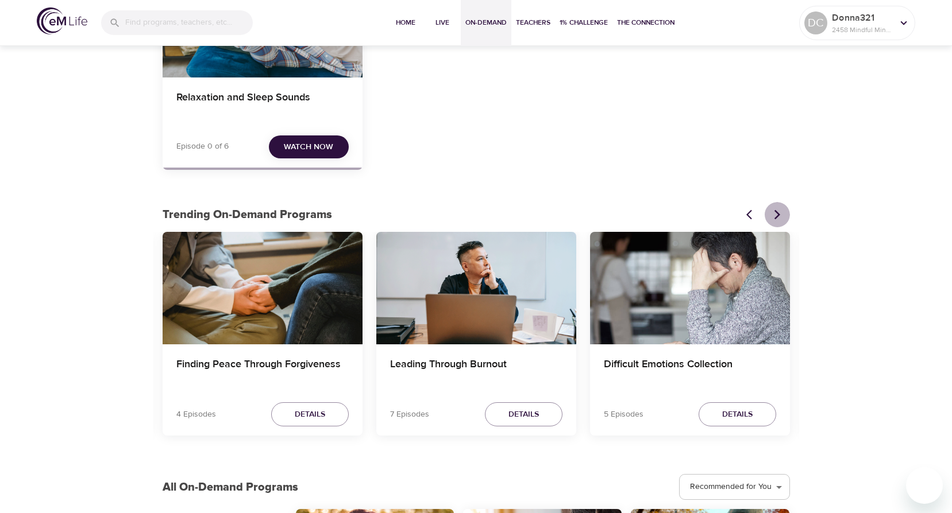
click at [778, 214] on icon "Next items" at bounding box center [777, 215] width 6 height 10
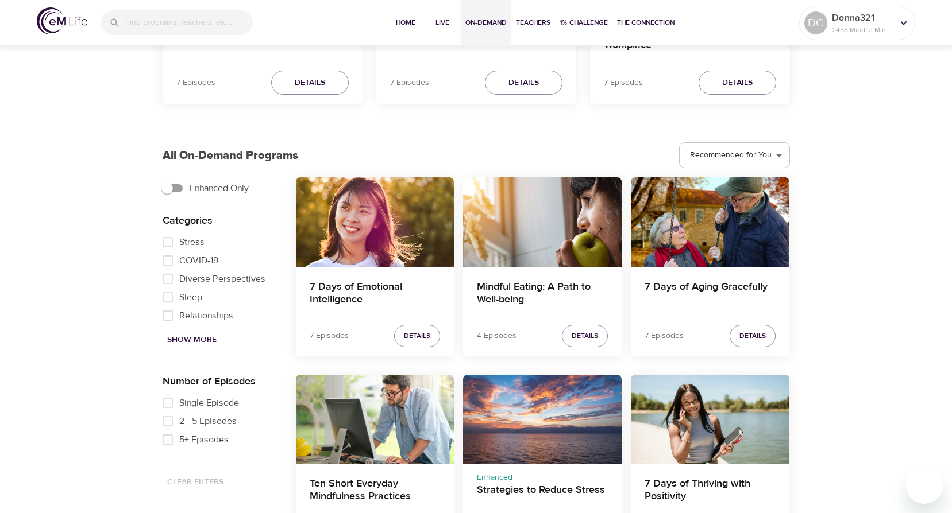
scroll to position [517, 0]
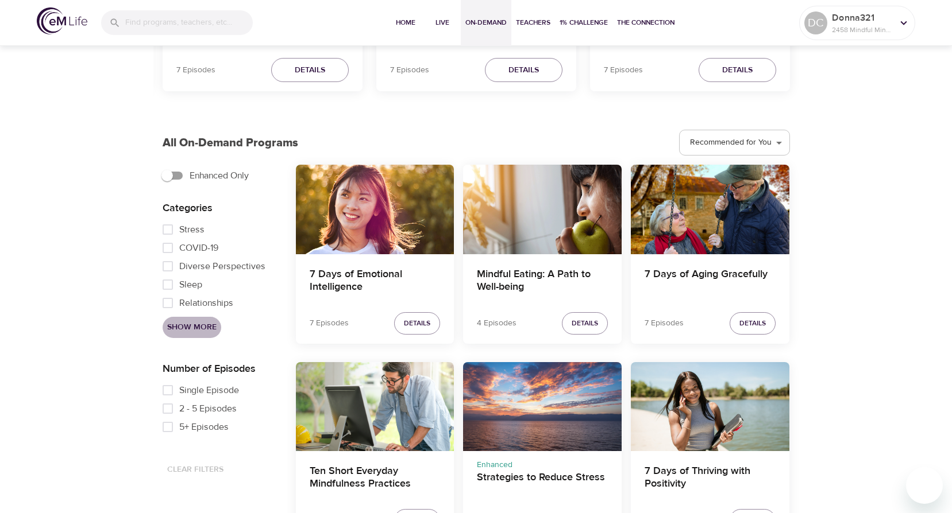
click at [189, 325] on span "Show More" at bounding box center [191, 327] width 49 height 14
click at [169, 241] on input "Addictions" at bounding box center [167, 248] width 23 height 18
checkbox input "true"
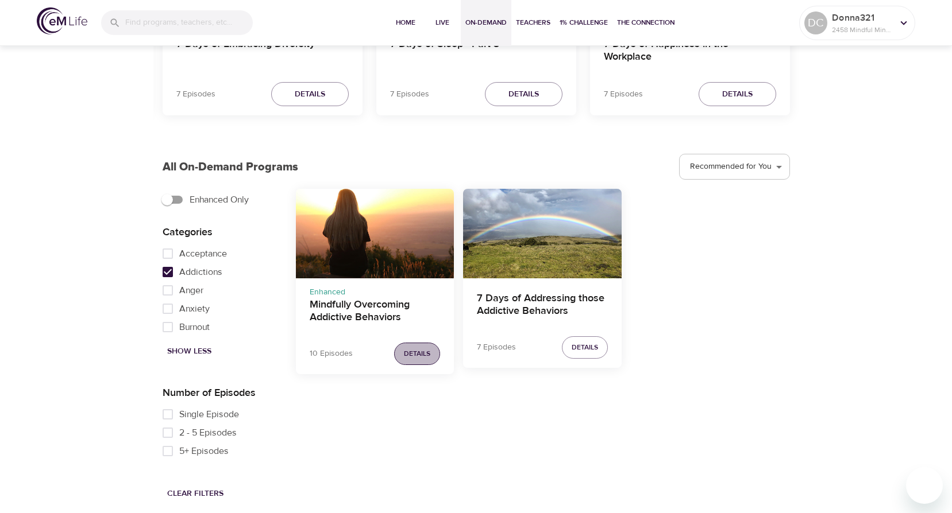
click at [427, 356] on span "Details" at bounding box center [417, 354] width 26 height 12
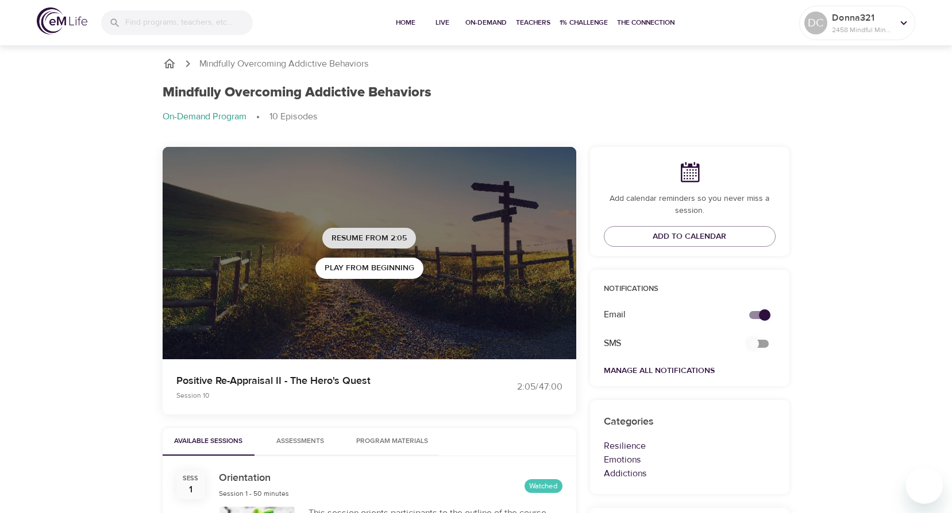
click at [389, 234] on span "Resume from 2:05" at bounding box center [368, 238] width 75 height 14
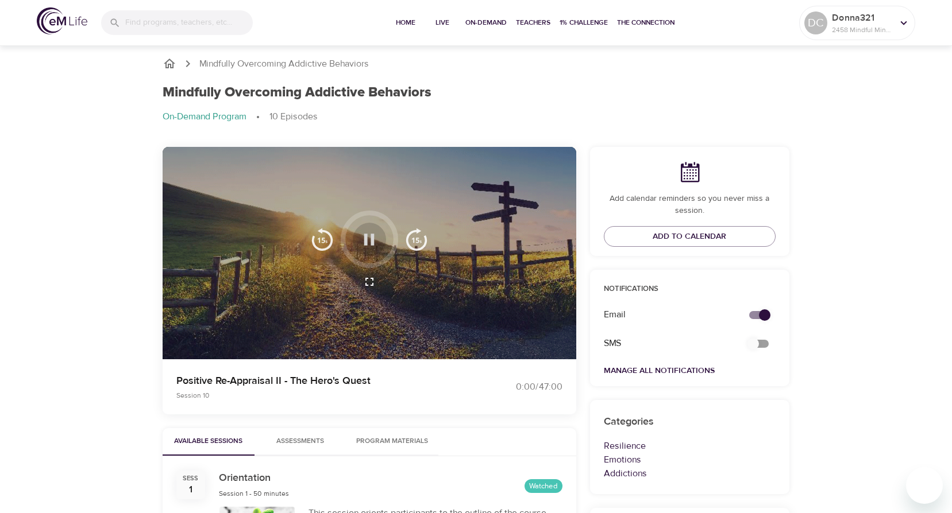
click at [366, 237] on icon "button" at bounding box center [369, 239] width 10 height 11
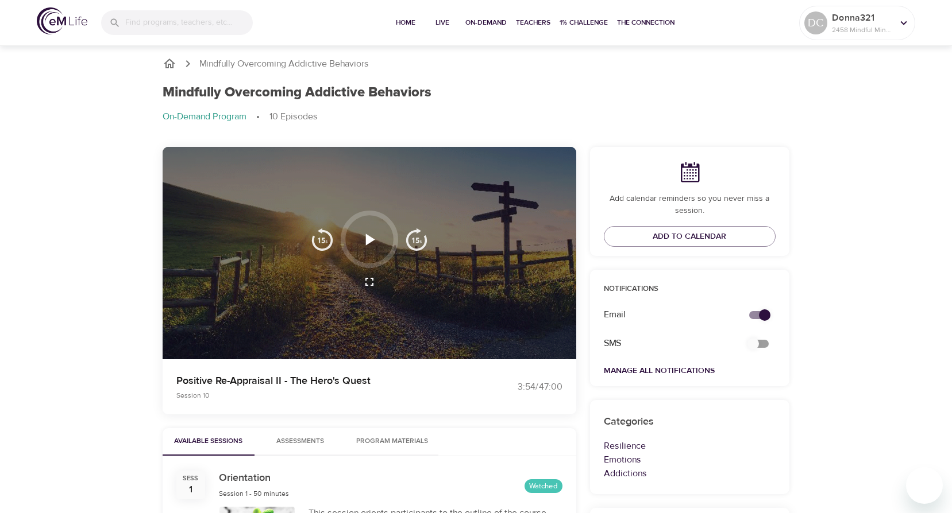
click at [406, 239] on img "button" at bounding box center [416, 239] width 23 height 23
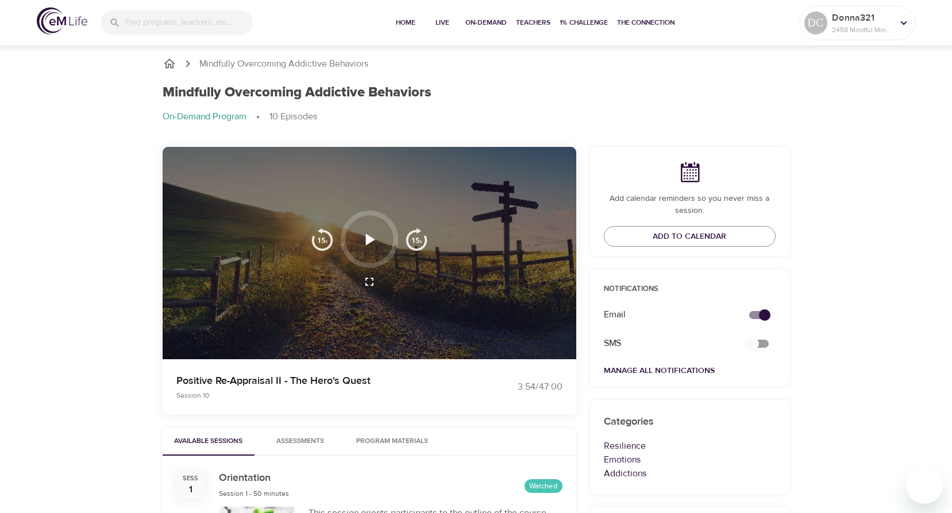
click at [406, 239] on img "button" at bounding box center [416, 239] width 23 height 23
